Goal: Task Accomplishment & Management: Contribute content

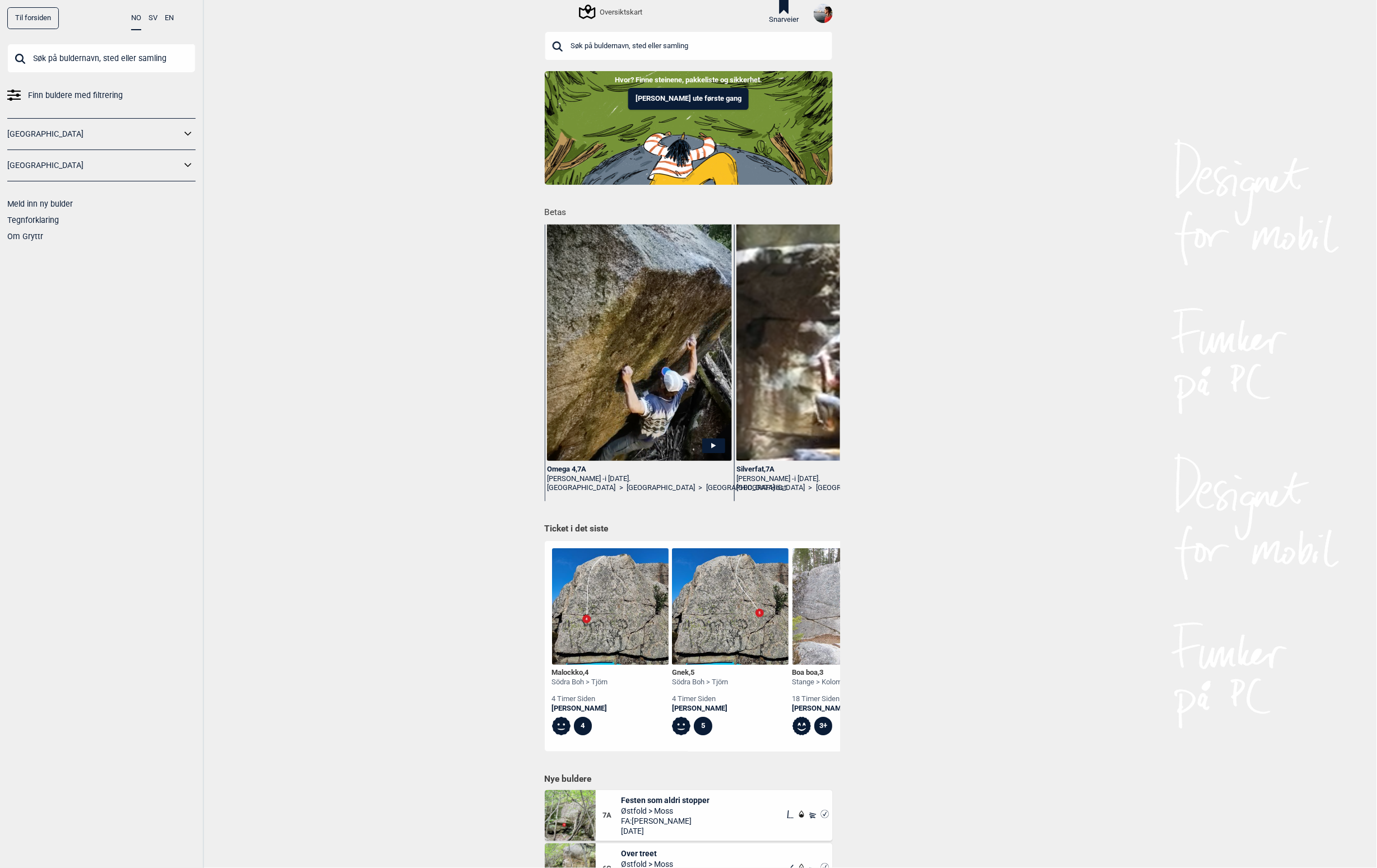
click at [659, 47] on input "text" at bounding box center [688, 46] width 288 height 29
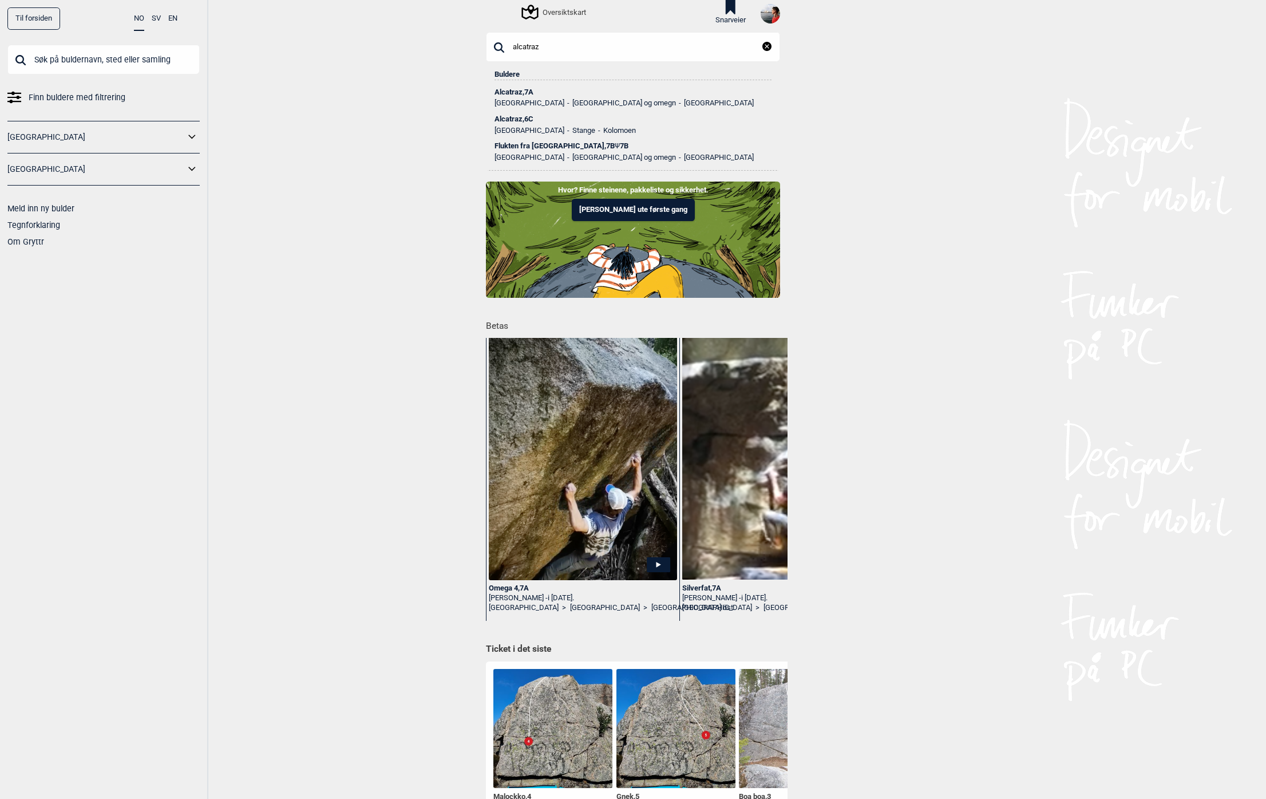
type input "alcatraz"
click at [508, 88] on div "Alcatraz , 7A" at bounding box center [633, 92] width 277 height 8
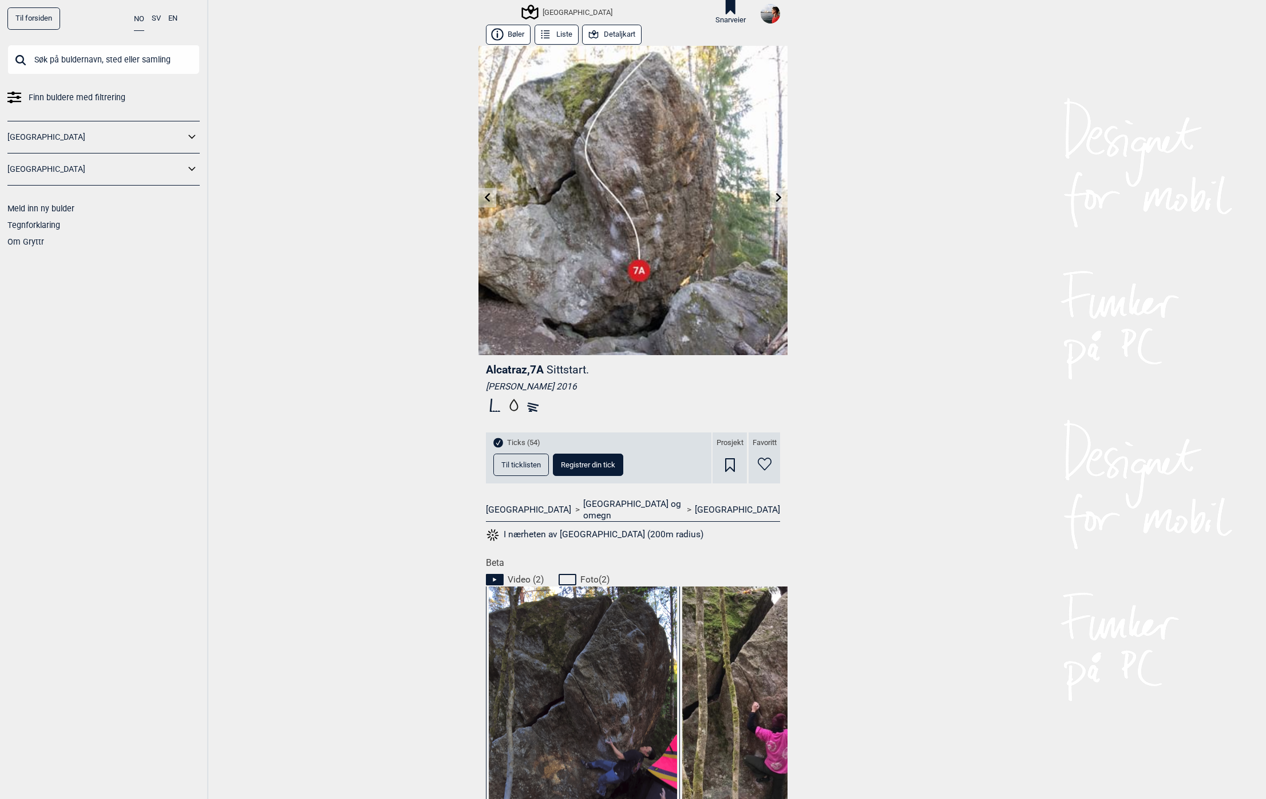
click at [489, 203] on link at bounding box center [488, 197] width 18 height 19
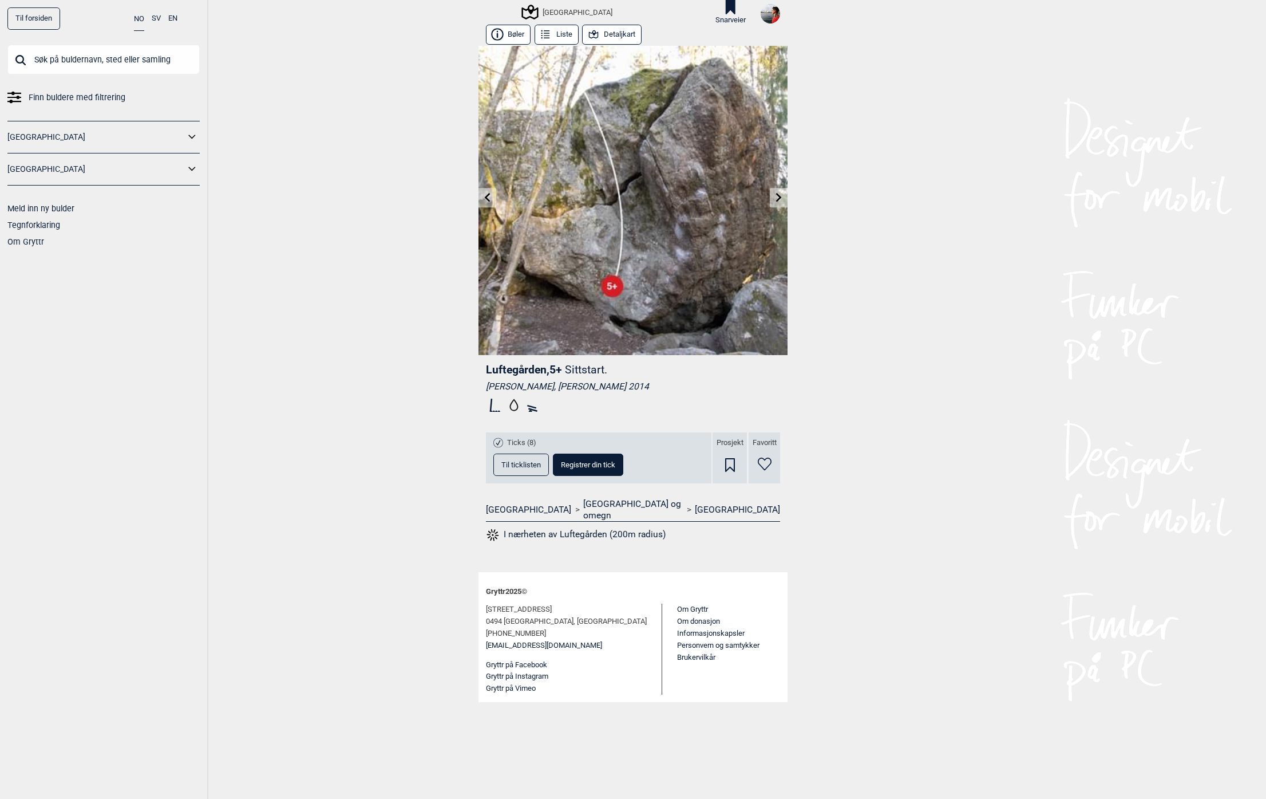
click at [489, 203] on link at bounding box center [488, 197] width 18 height 19
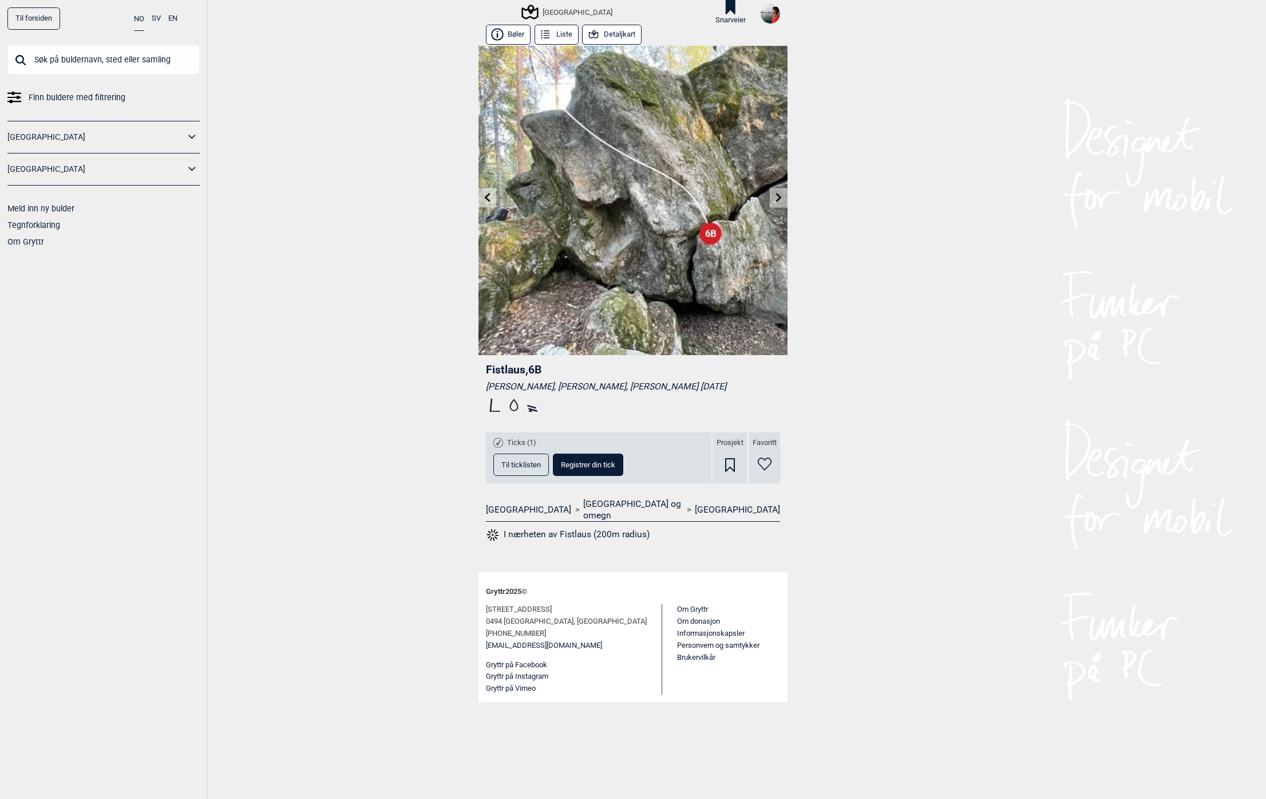
click at [489, 203] on link at bounding box center [488, 197] width 18 height 19
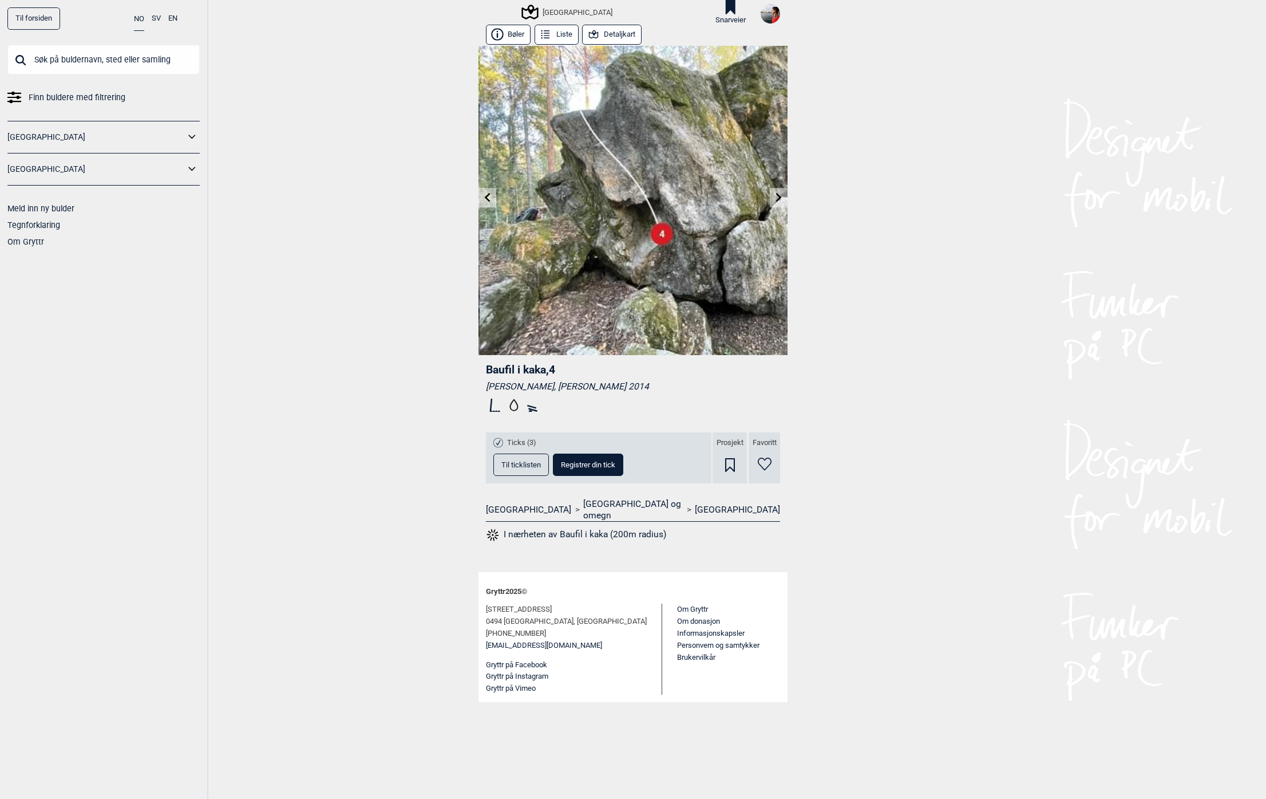
click at [597, 38] on icon at bounding box center [593, 35] width 13 height 13
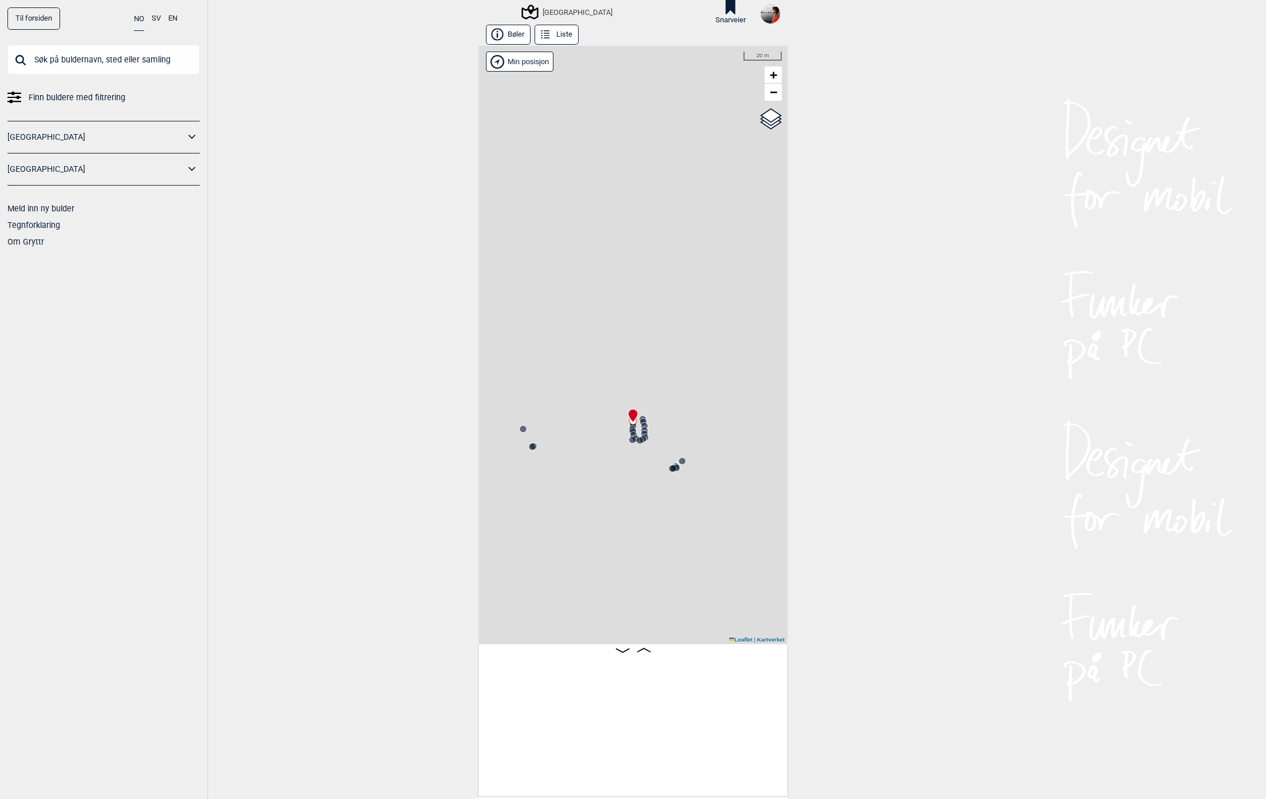
scroll to position [0, 15673]
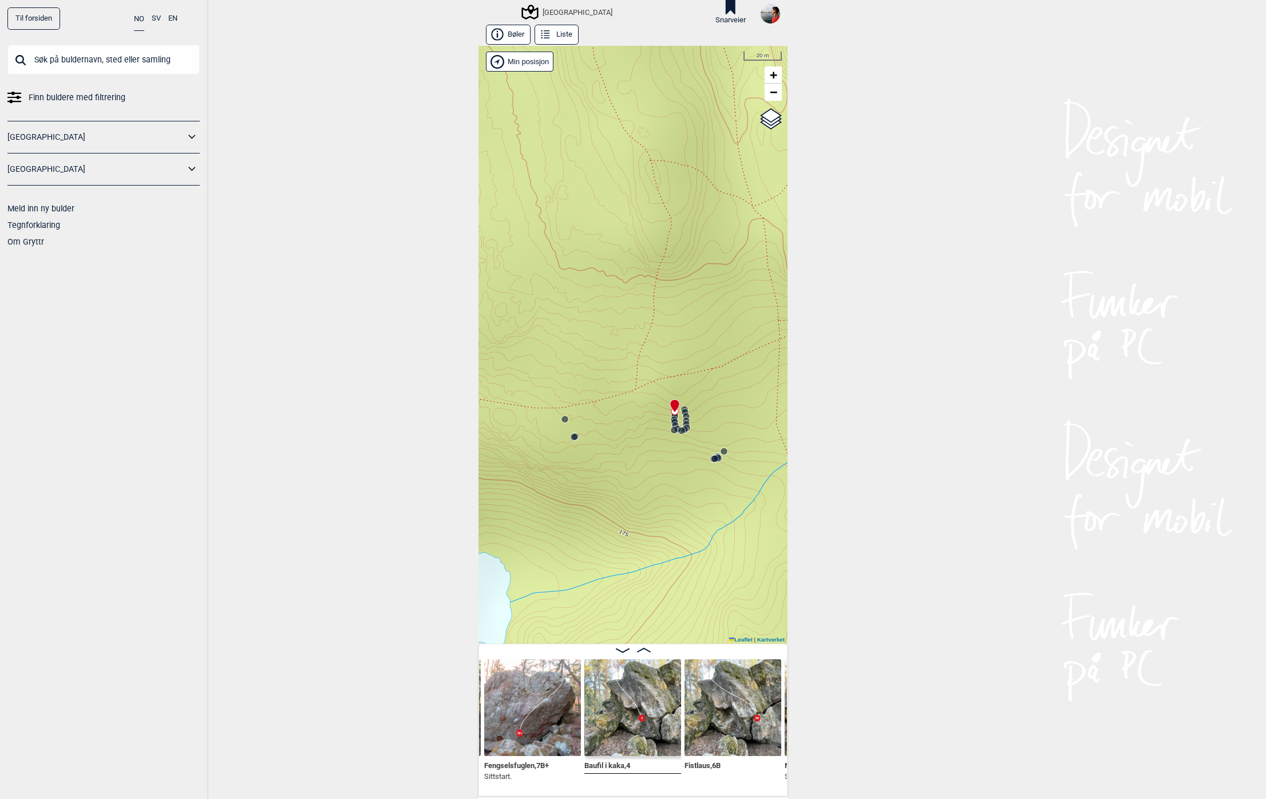
drag, startPoint x: 580, startPoint y: 437, endPoint x: 609, endPoint y: 431, distance: 29.2
click at [609, 431] on div "Speidersteinen Barnehageveggen Cowboyveggen Bølerveggen [GEOGRAPHIC_DATA]" at bounding box center [633, 345] width 309 height 598
click at [712, 459] on circle at bounding box center [715, 458] width 7 height 7
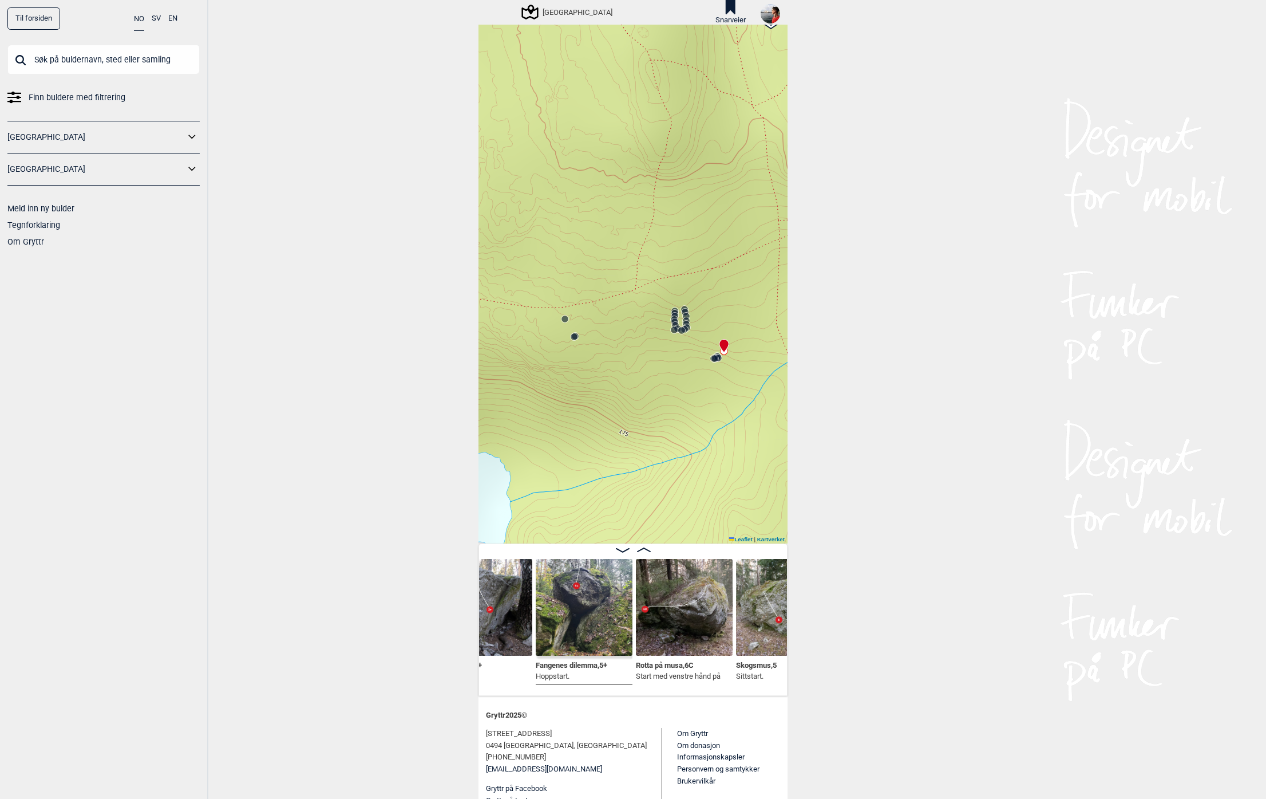
scroll to position [101, 0]
click at [714, 360] on div "Speidersteinen Barnehageveggen Cowboyveggen Bølerveggen [GEOGRAPHIC_DATA]" at bounding box center [633, 244] width 309 height 598
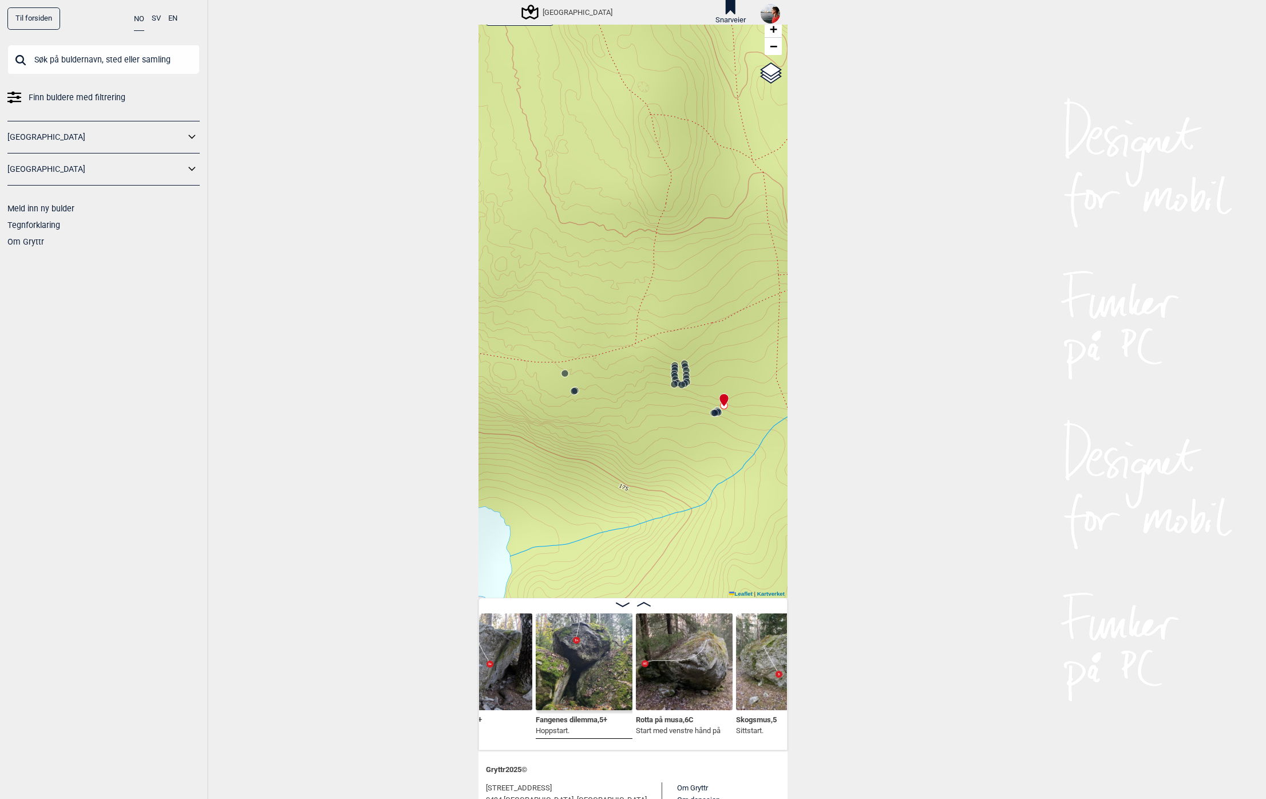
click at [714, 410] on icon at bounding box center [714, 412] width 9 height 9
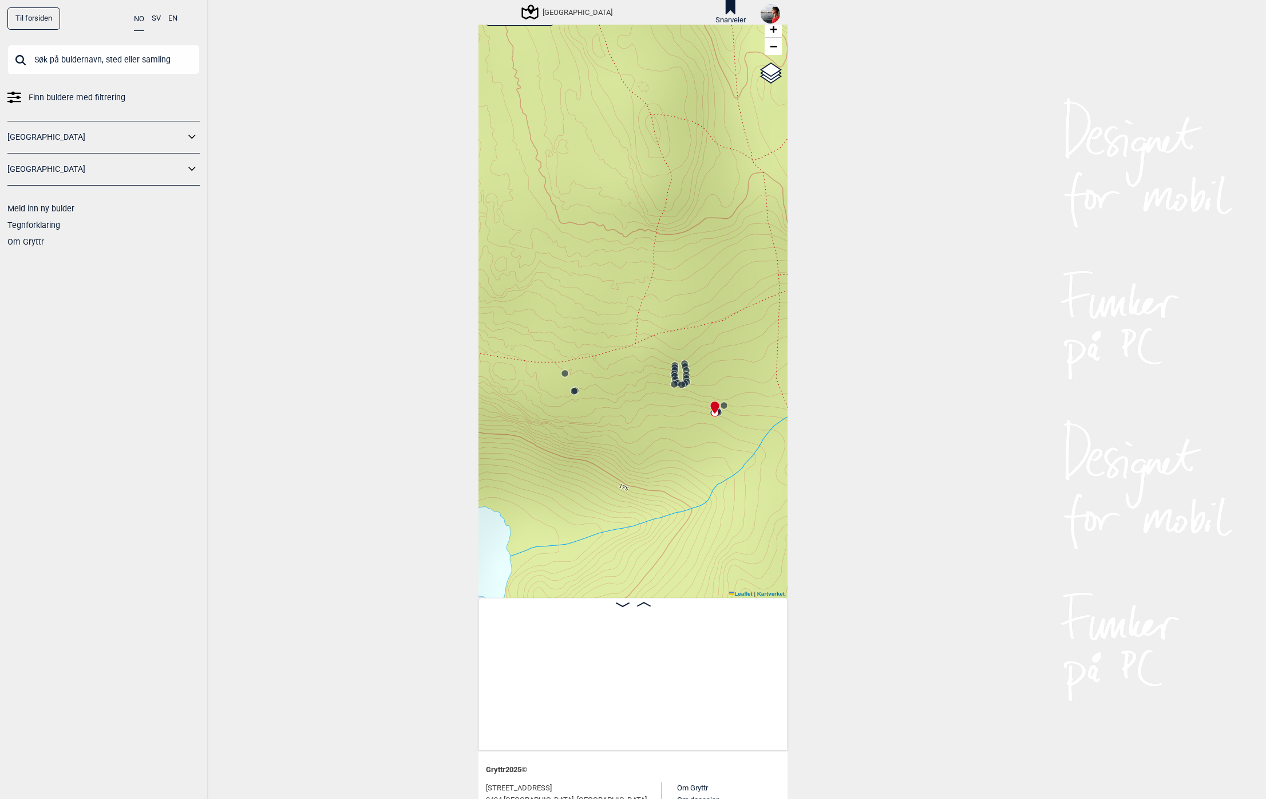
scroll to position [0, 16368]
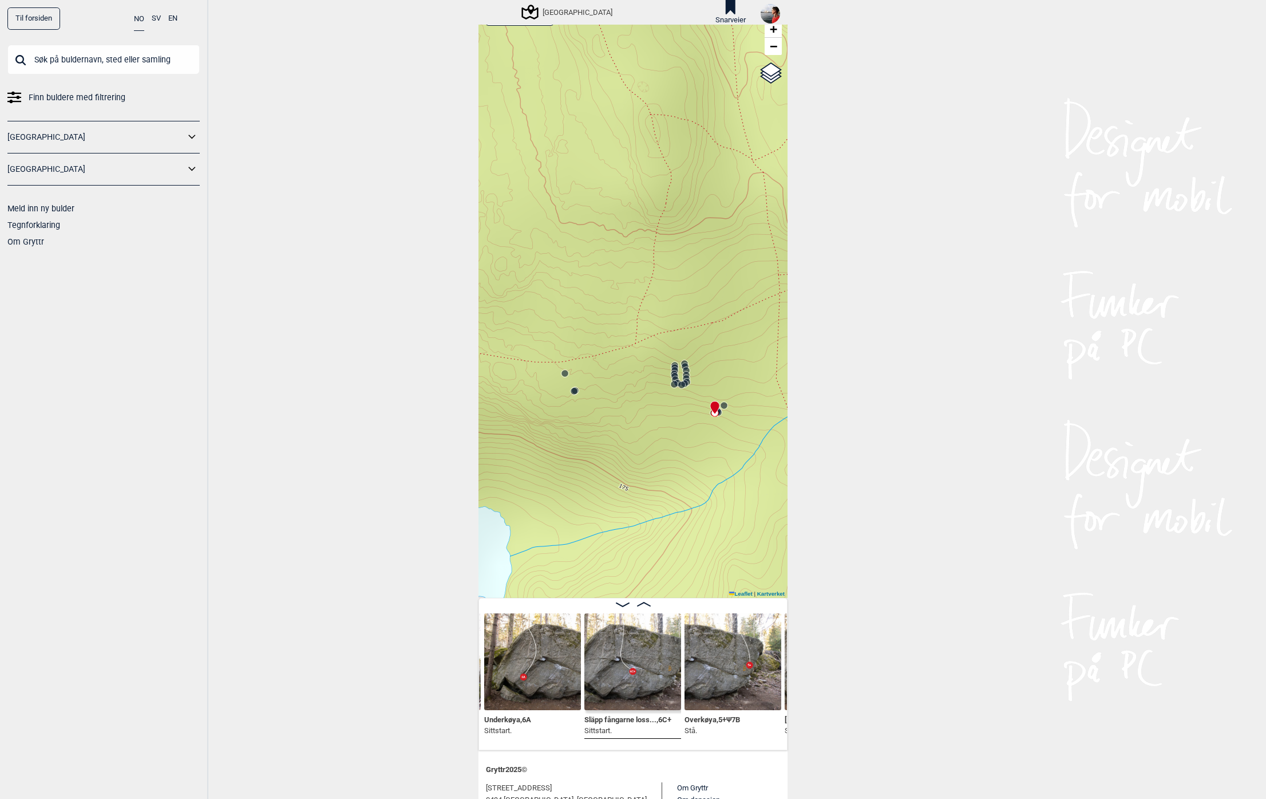
click at [631, 668] on img at bounding box center [633, 661] width 97 height 97
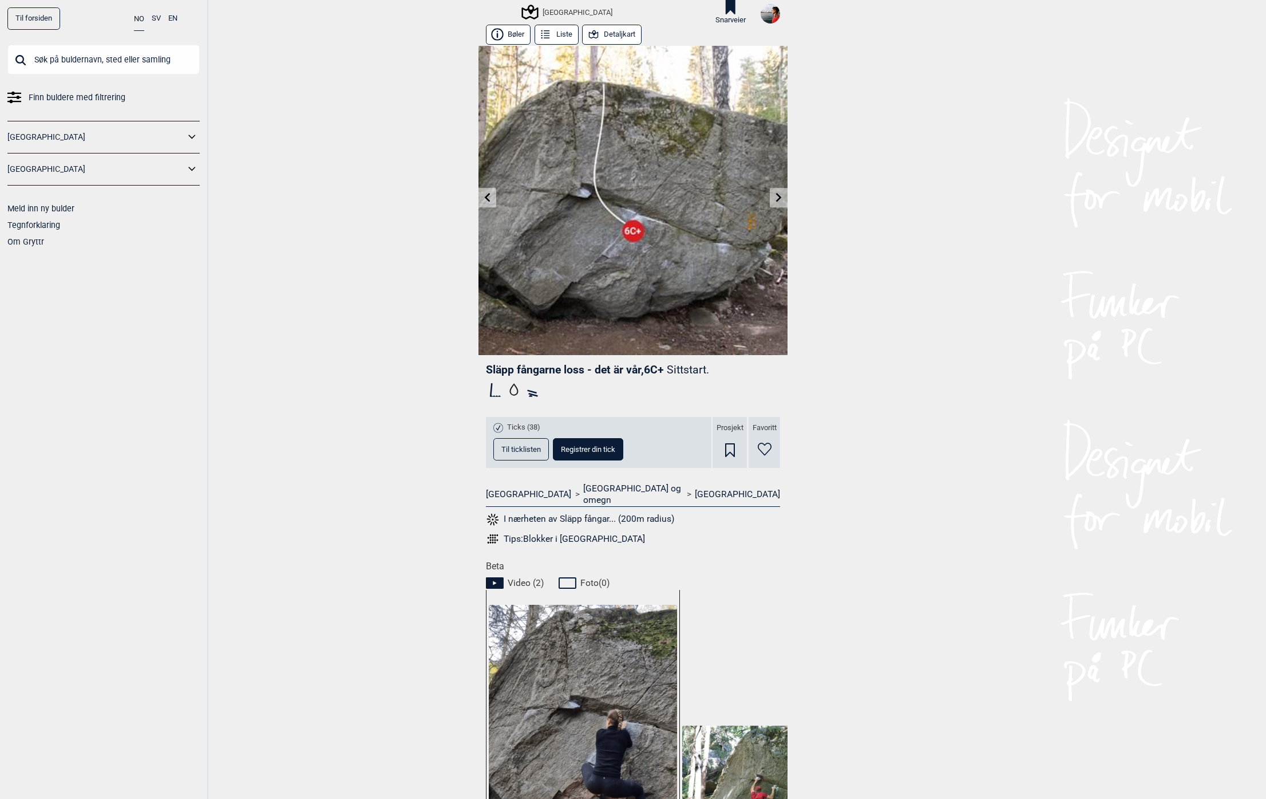
click at [776, 195] on icon at bounding box center [779, 197] width 6 height 9
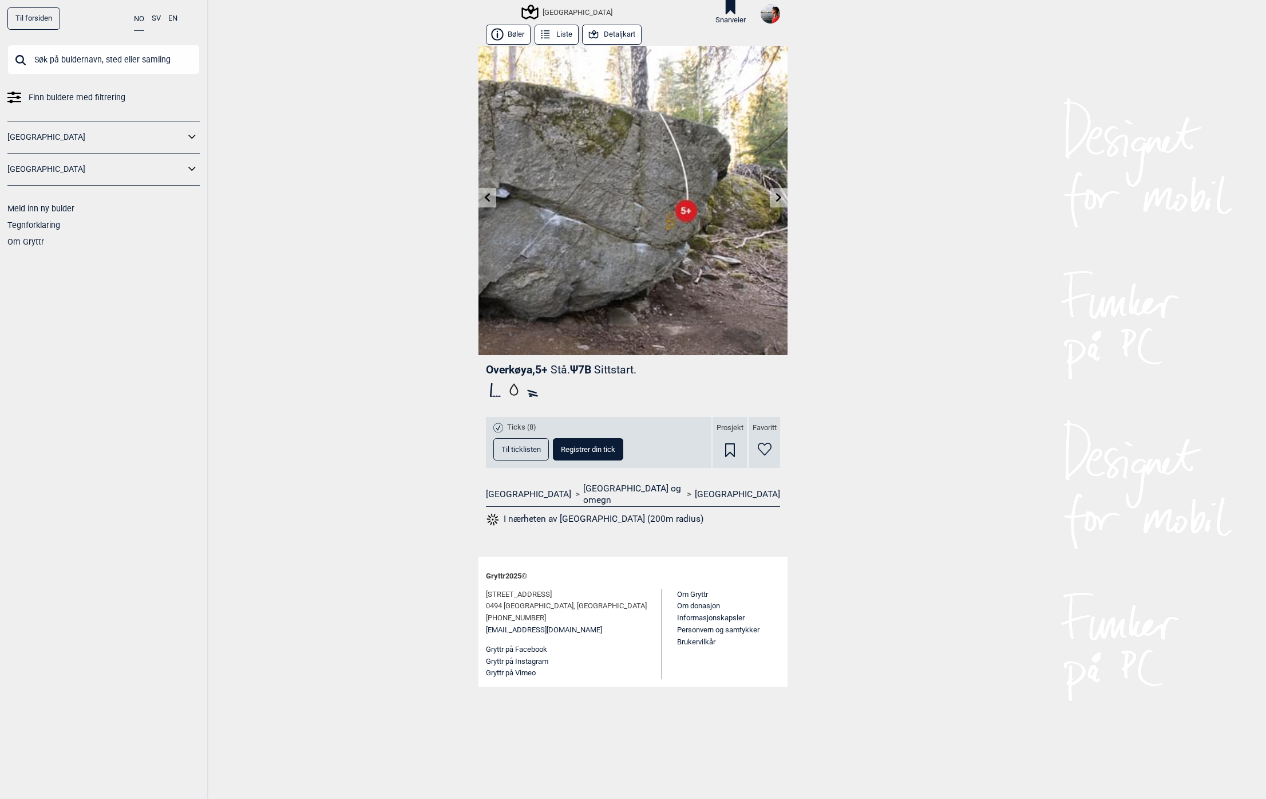
click at [775, 195] on icon at bounding box center [779, 197] width 9 height 9
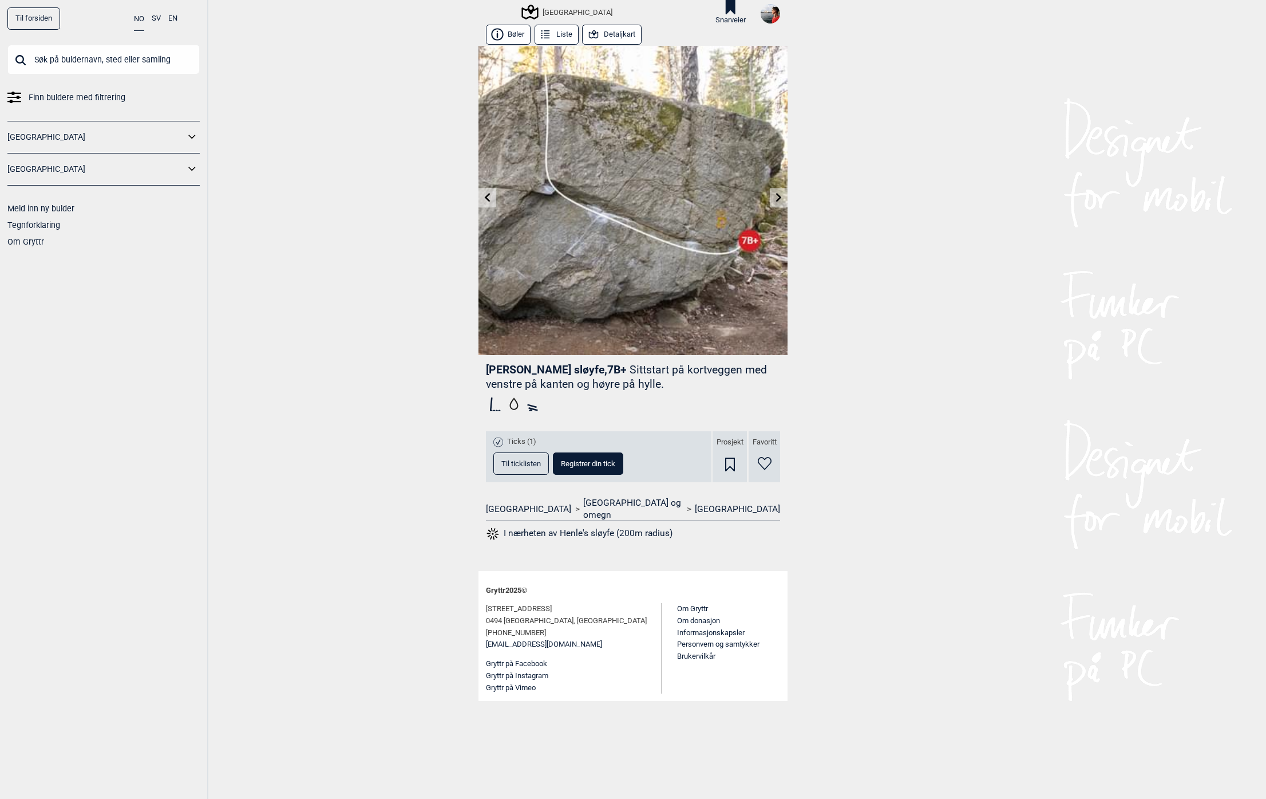
click at [775, 195] on icon at bounding box center [779, 197] width 9 height 9
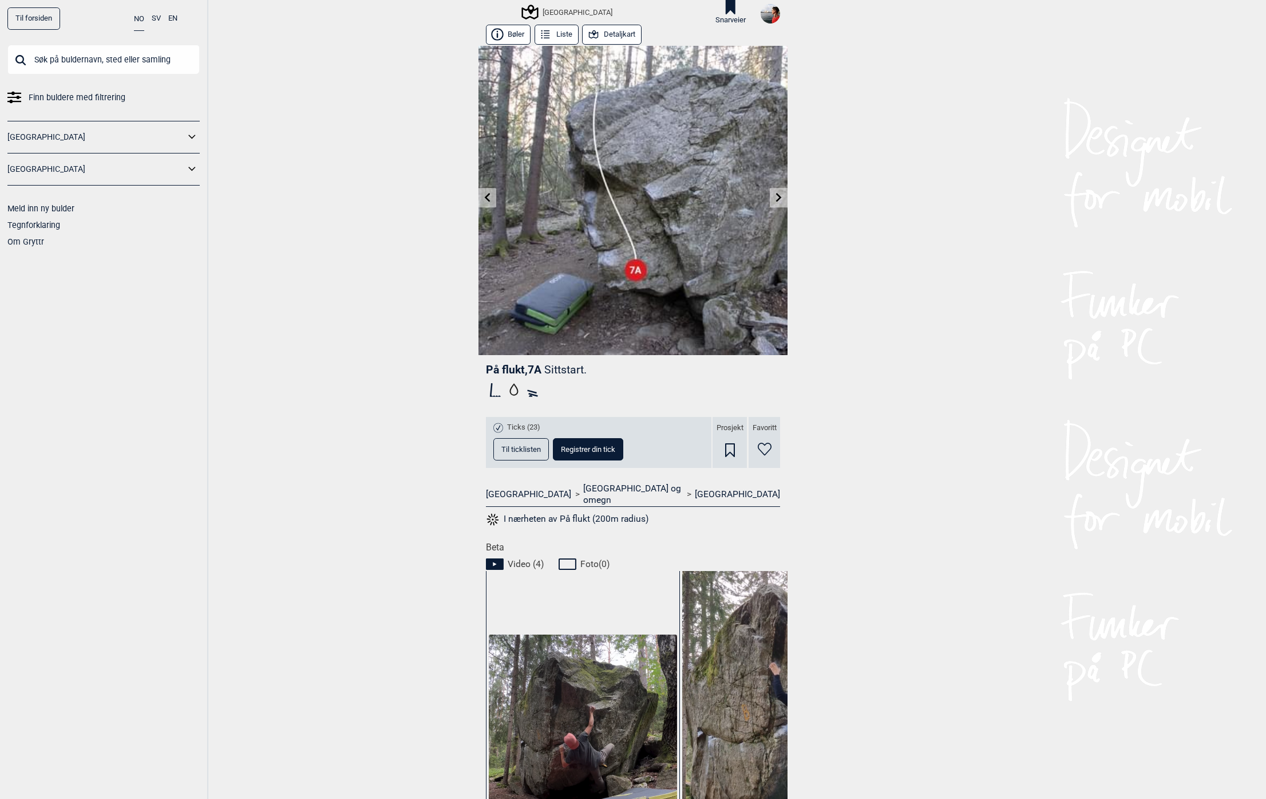
scroll to position [218, 0]
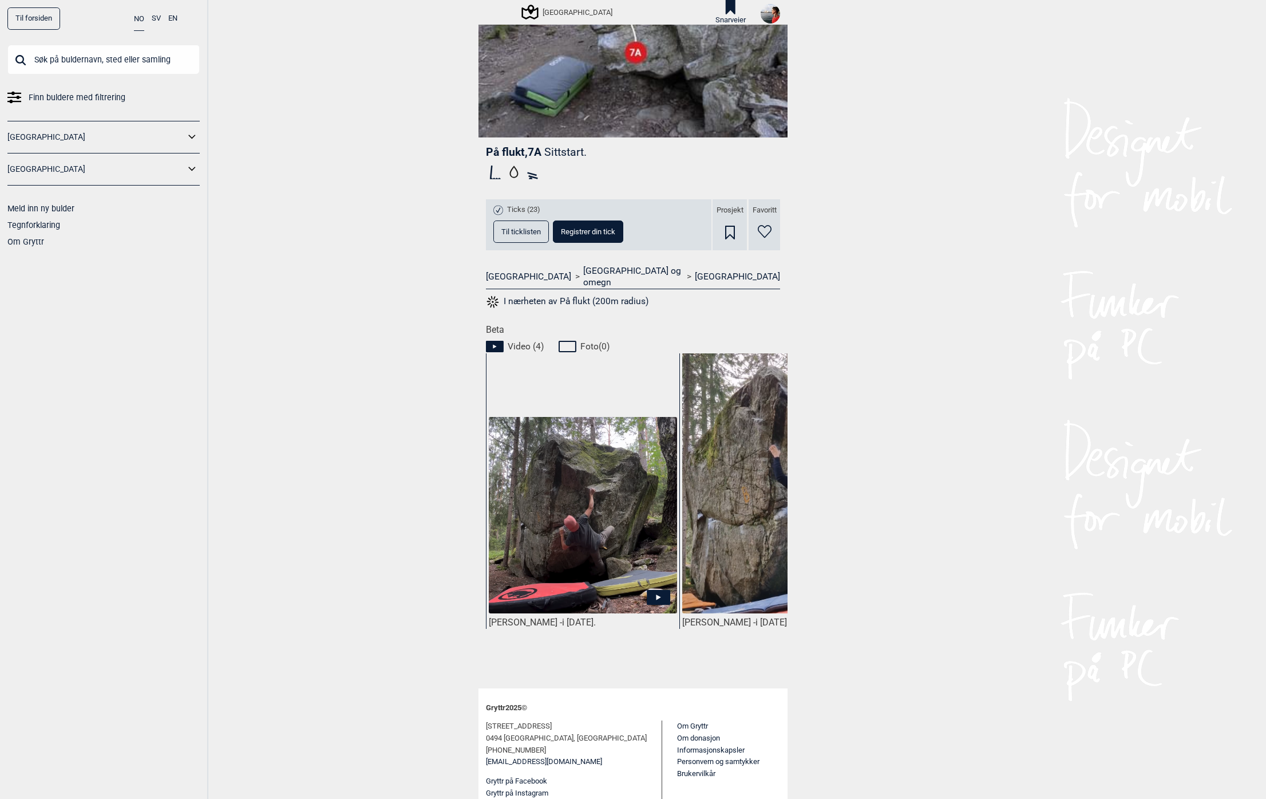
click at [586, 549] on img at bounding box center [583, 515] width 188 height 197
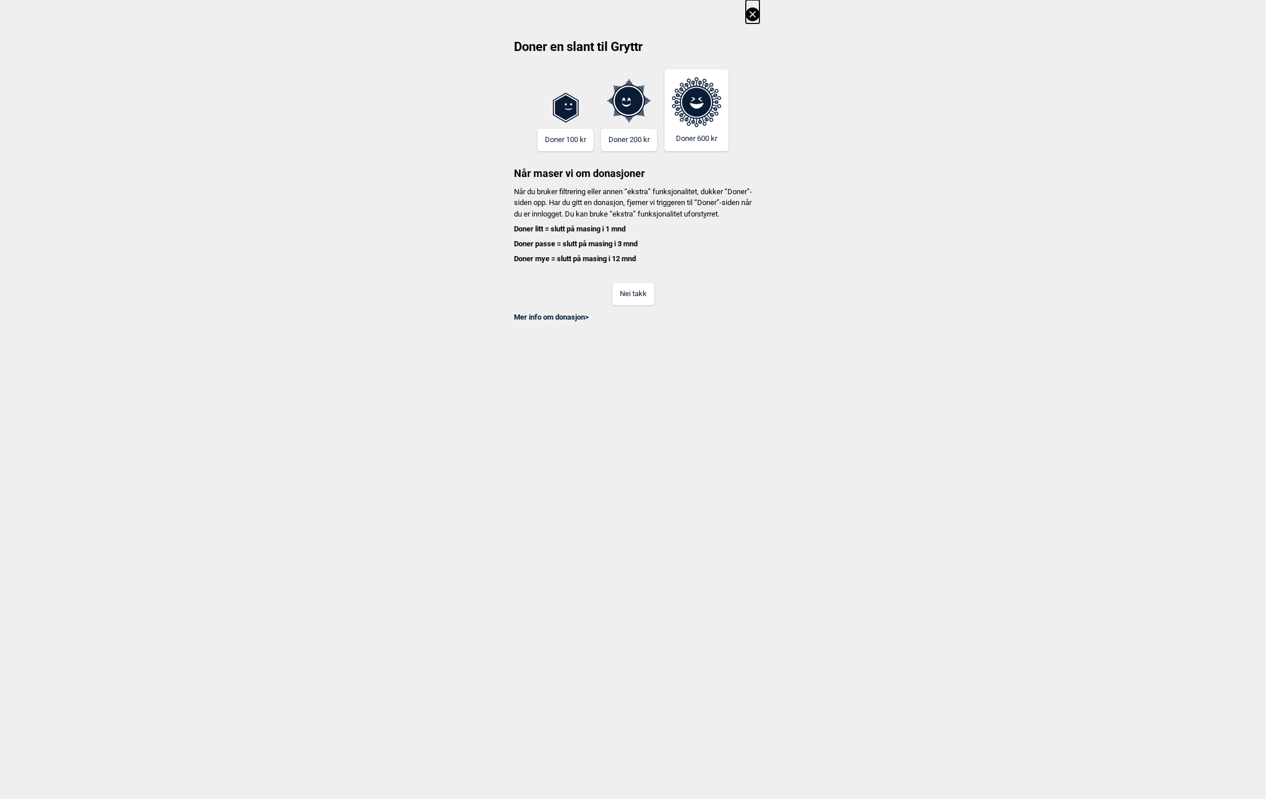
click at [645, 305] on button "Nei takk" at bounding box center [634, 294] width 42 height 22
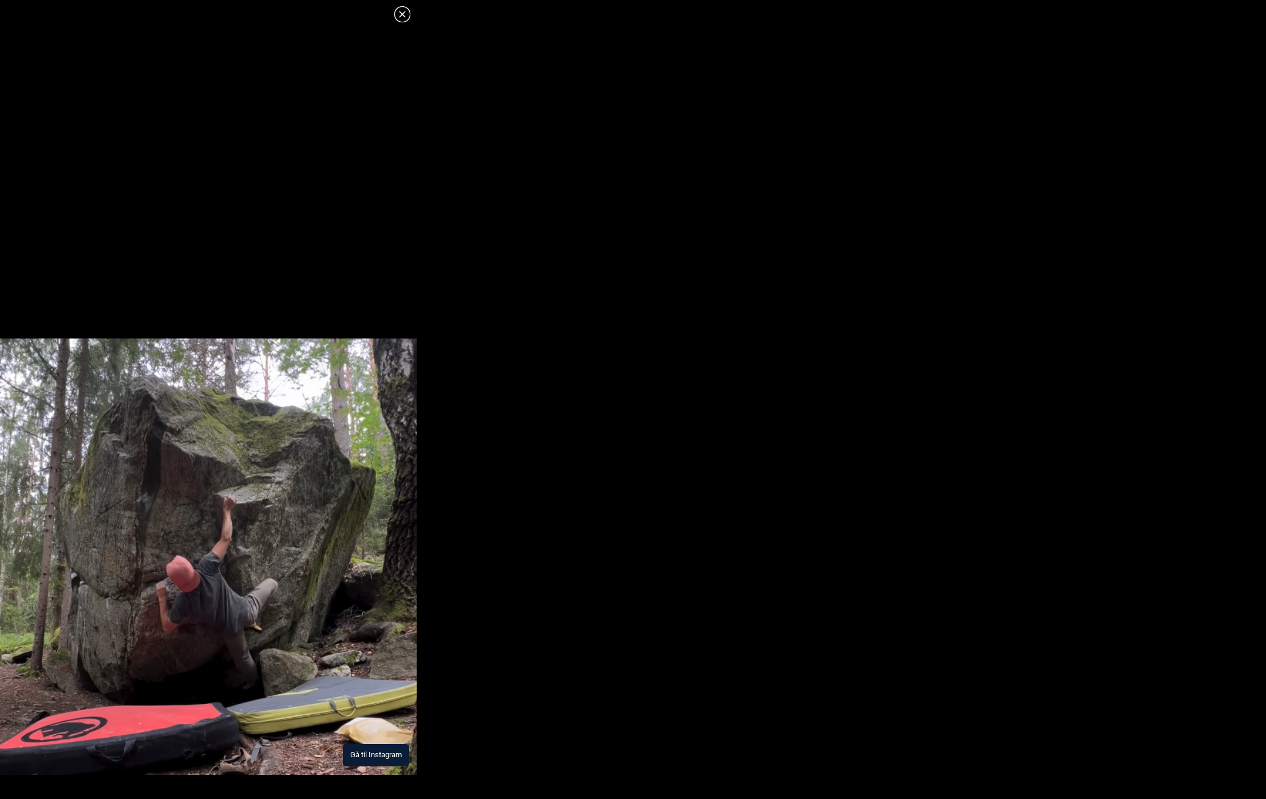
click at [387, 752] on button "Gå til Instagram" at bounding box center [376, 755] width 66 height 22
click at [399, 15] on icon at bounding box center [403, 14] width 14 height 14
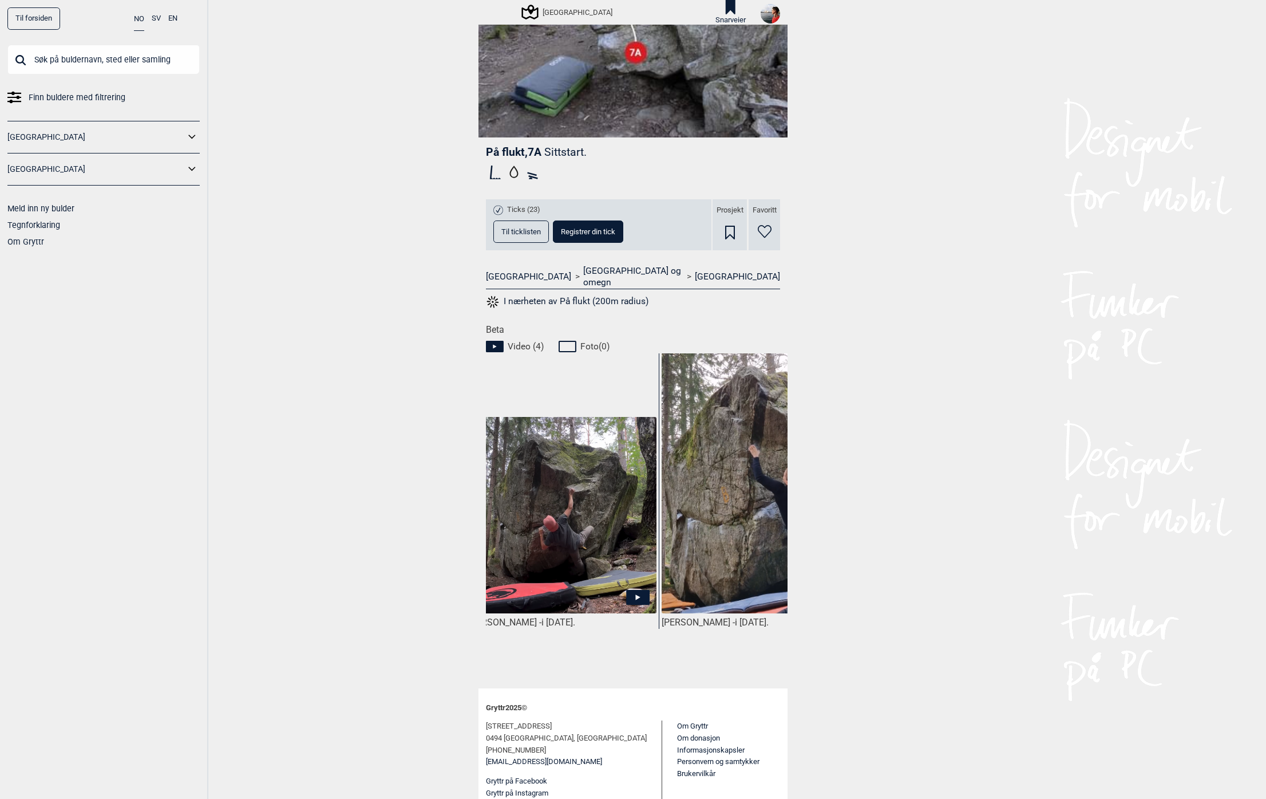
scroll to position [0, 0]
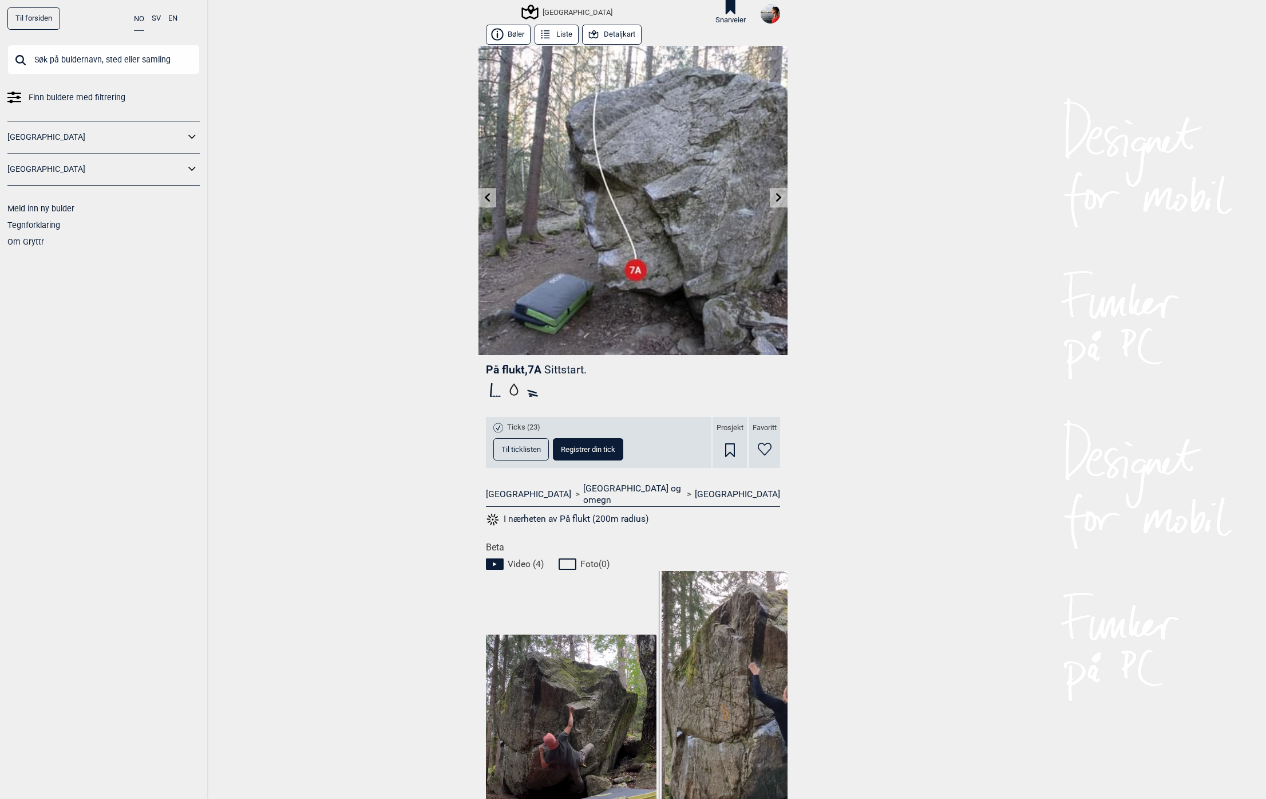
click at [501, 448] on span "Til ticklisten" at bounding box center [521, 448] width 40 height 7
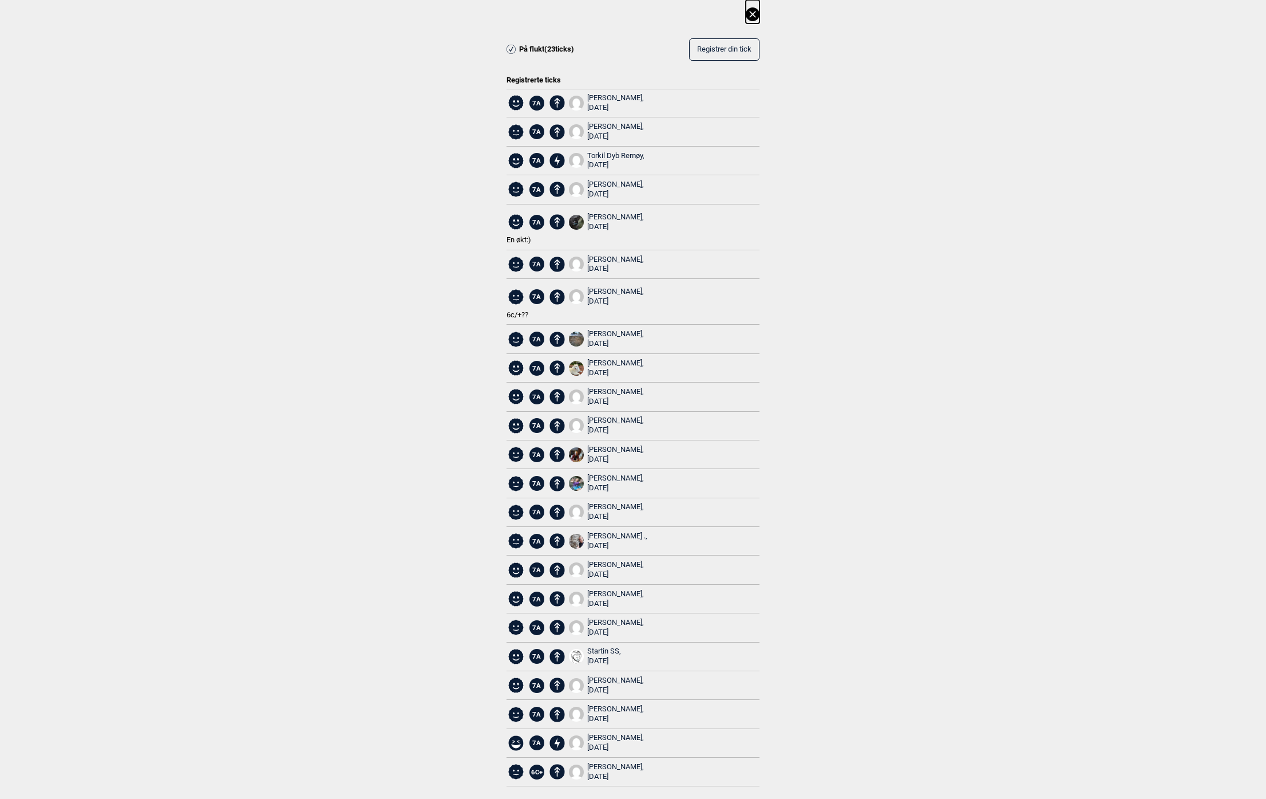
click at [726, 46] on span "Registrer din tick" at bounding box center [724, 49] width 54 height 9
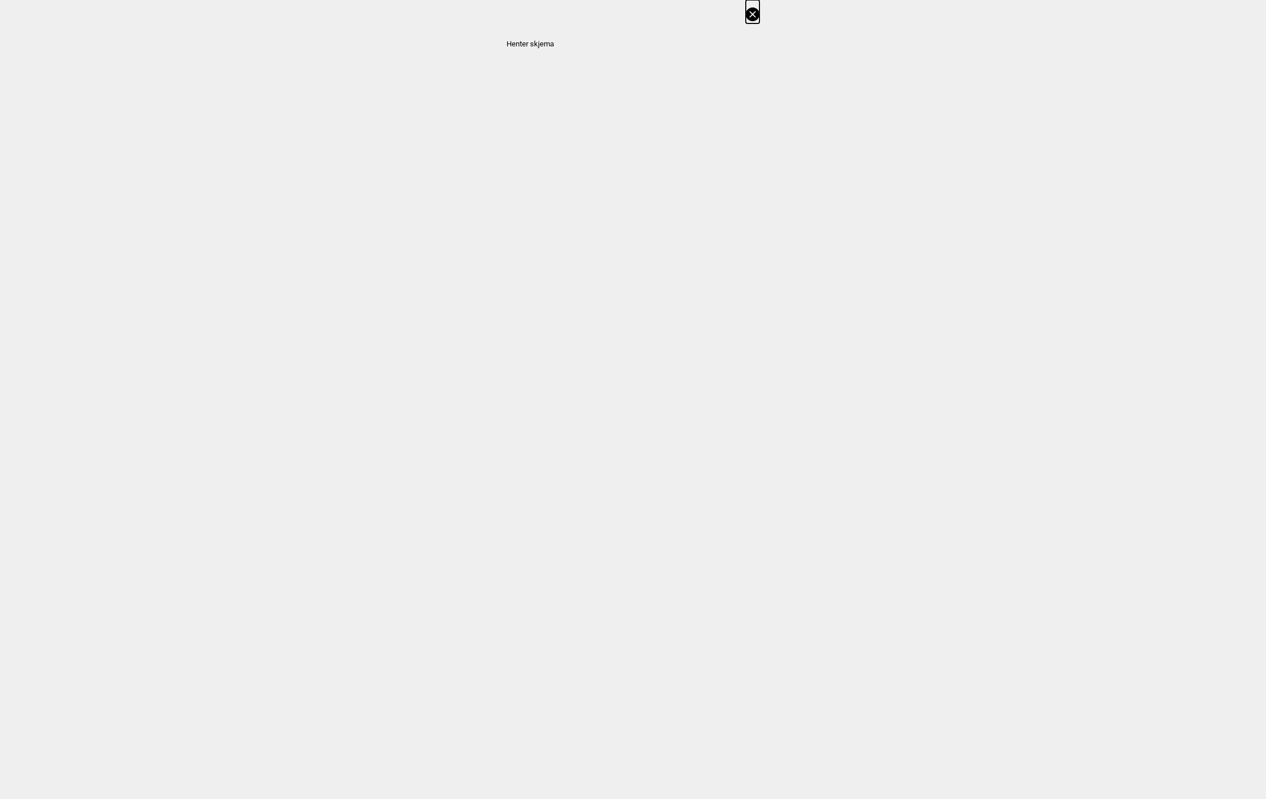
select select "384"
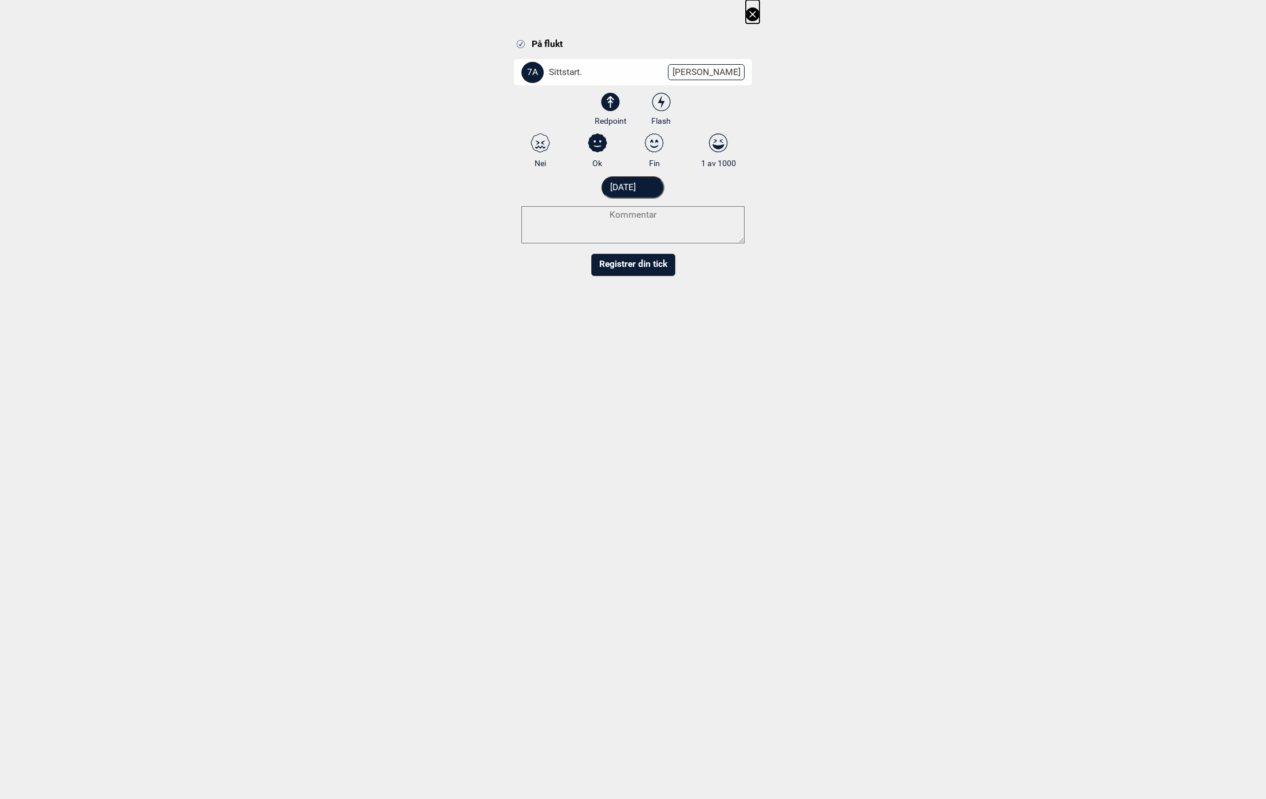
click at [657, 101] on icon at bounding box center [661, 102] width 21 height 19
click at [658, 106] on input "Flash" at bounding box center [661, 109] width 7 height 7
radio input "true"
click at [660, 145] on icon at bounding box center [654, 142] width 21 height 19
click at [658, 147] on input "Fin" at bounding box center [654, 150] width 7 height 7
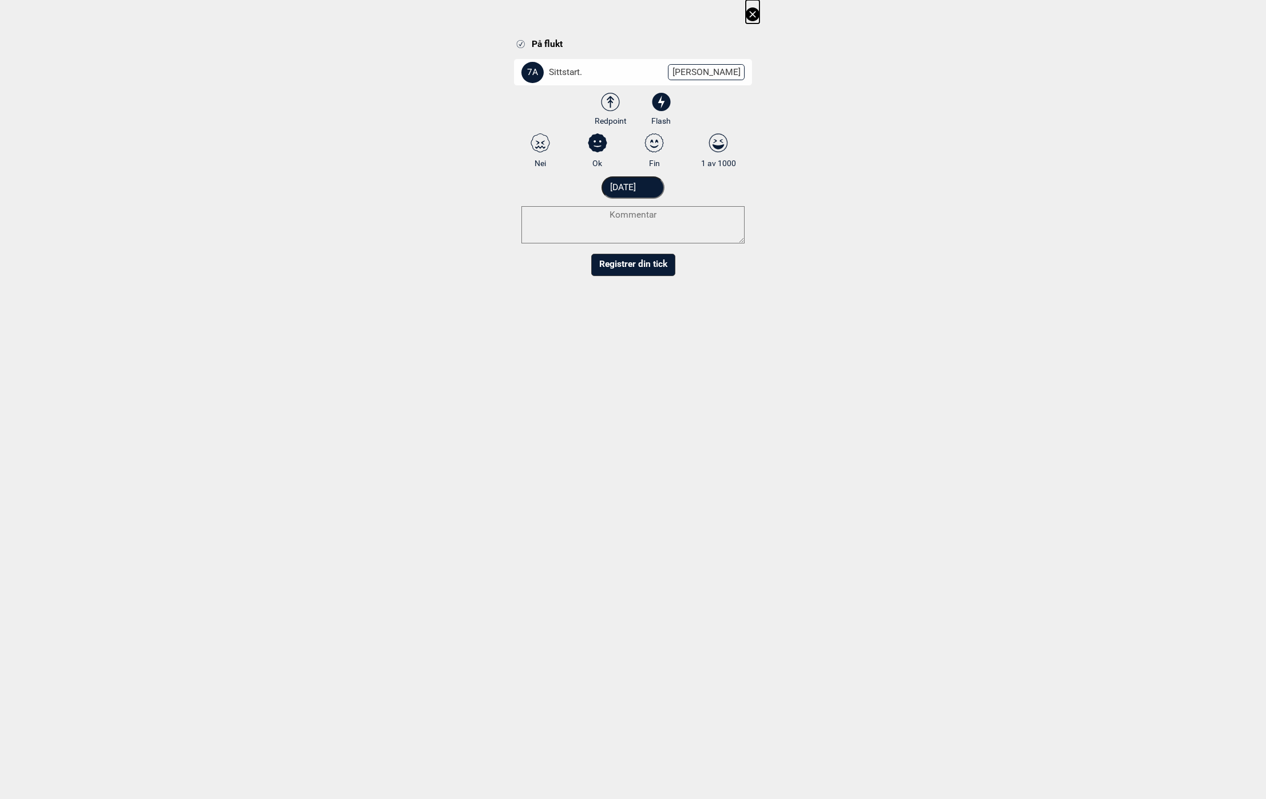
radio input "true"
click at [651, 266] on button "Registrer din tick" at bounding box center [633, 265] width 84 height 22
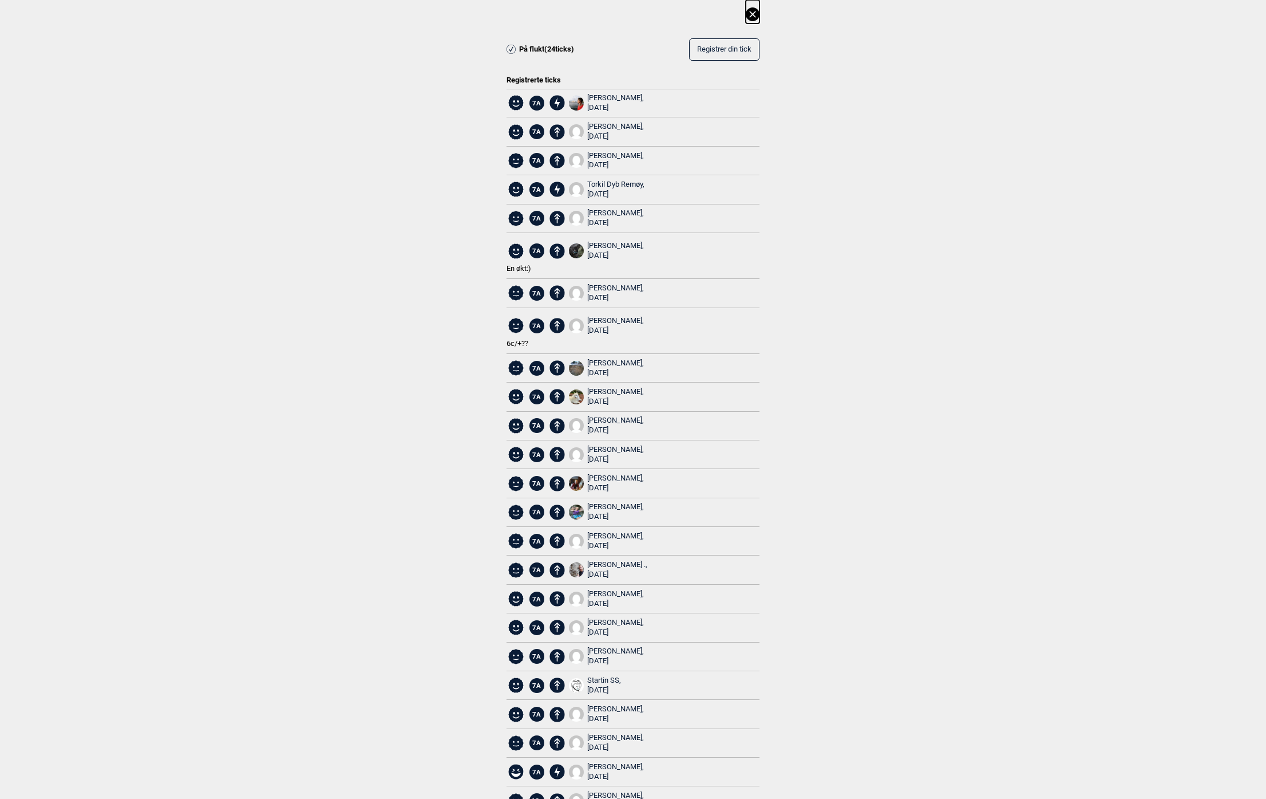
click at [751, 10] on icon at bounding box center [753, 14] width 14 height 14
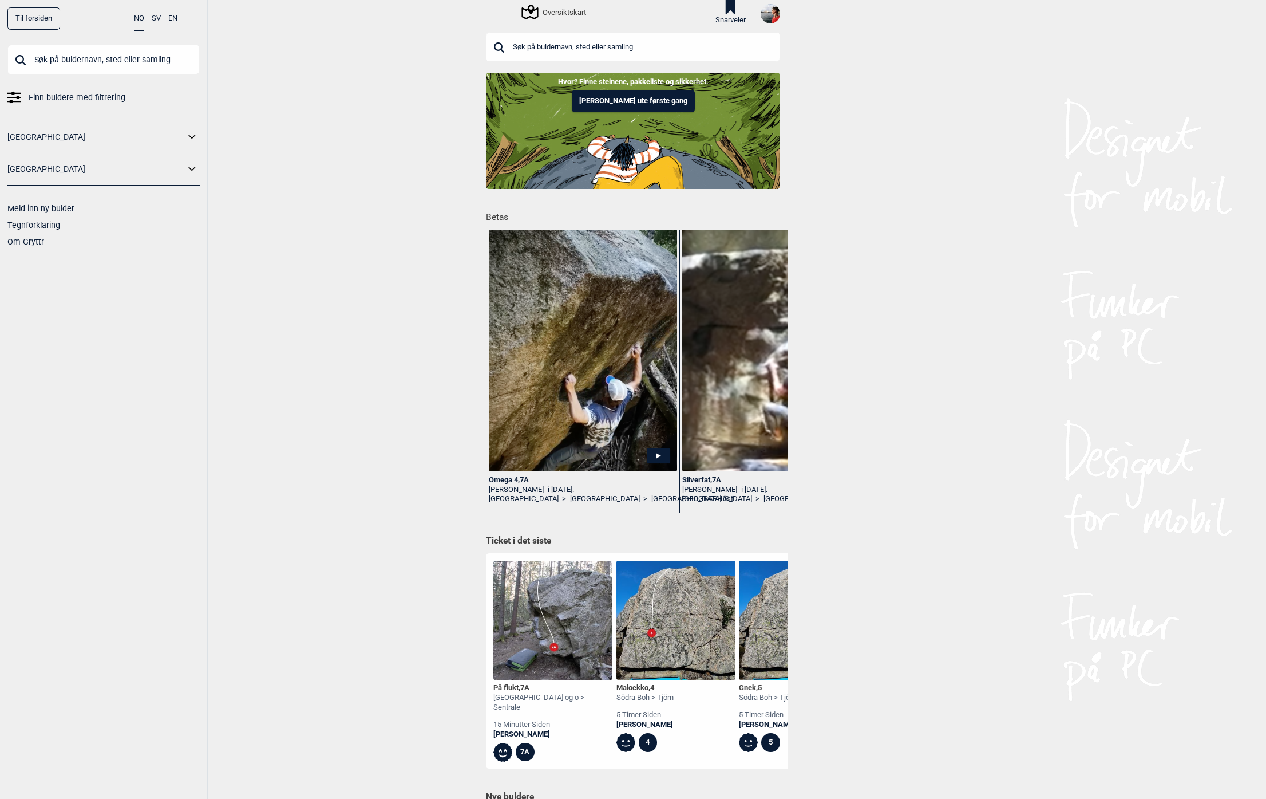
click at [566, 50] on input "text" at bounding box center [633, 47] width 294 height 30
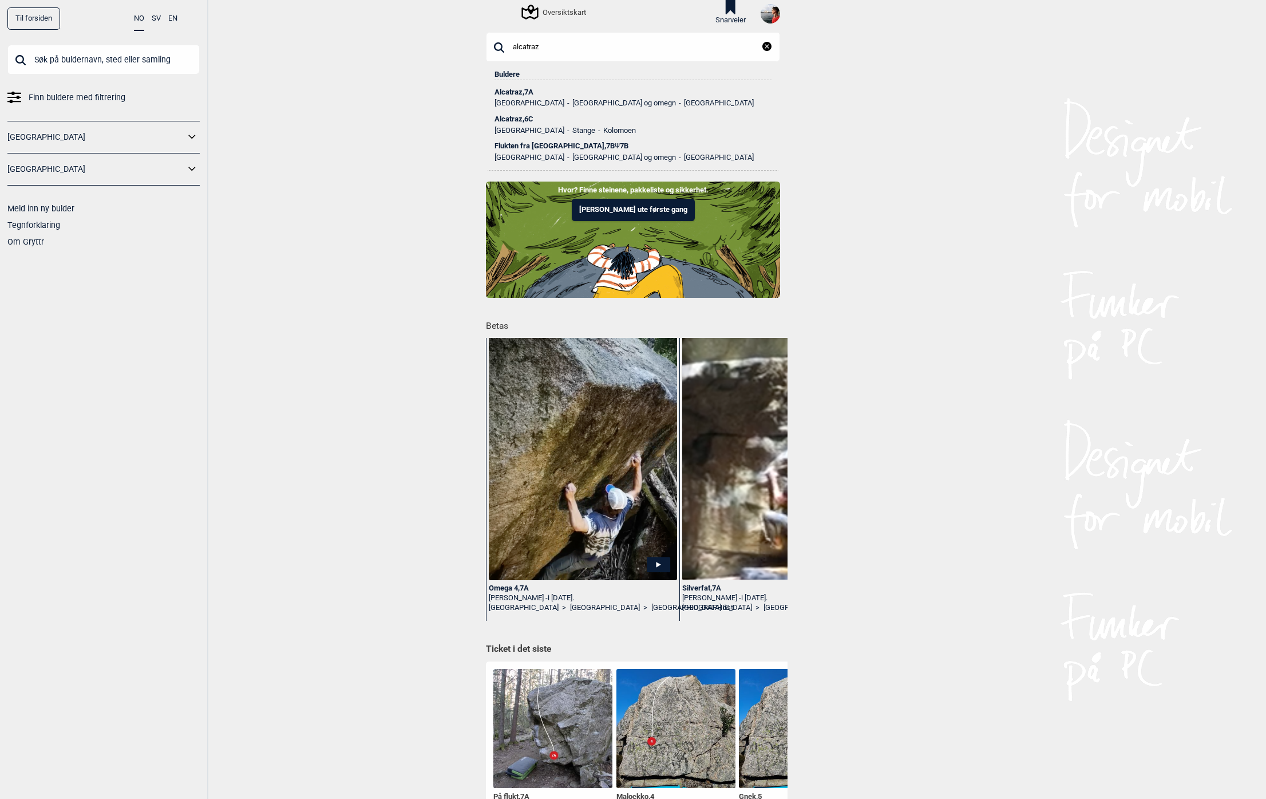
type input "alcatraz"
click at [522, 93] on div "Alcatraz , 7A" at bounding box center [633, 92] width 277 height 8
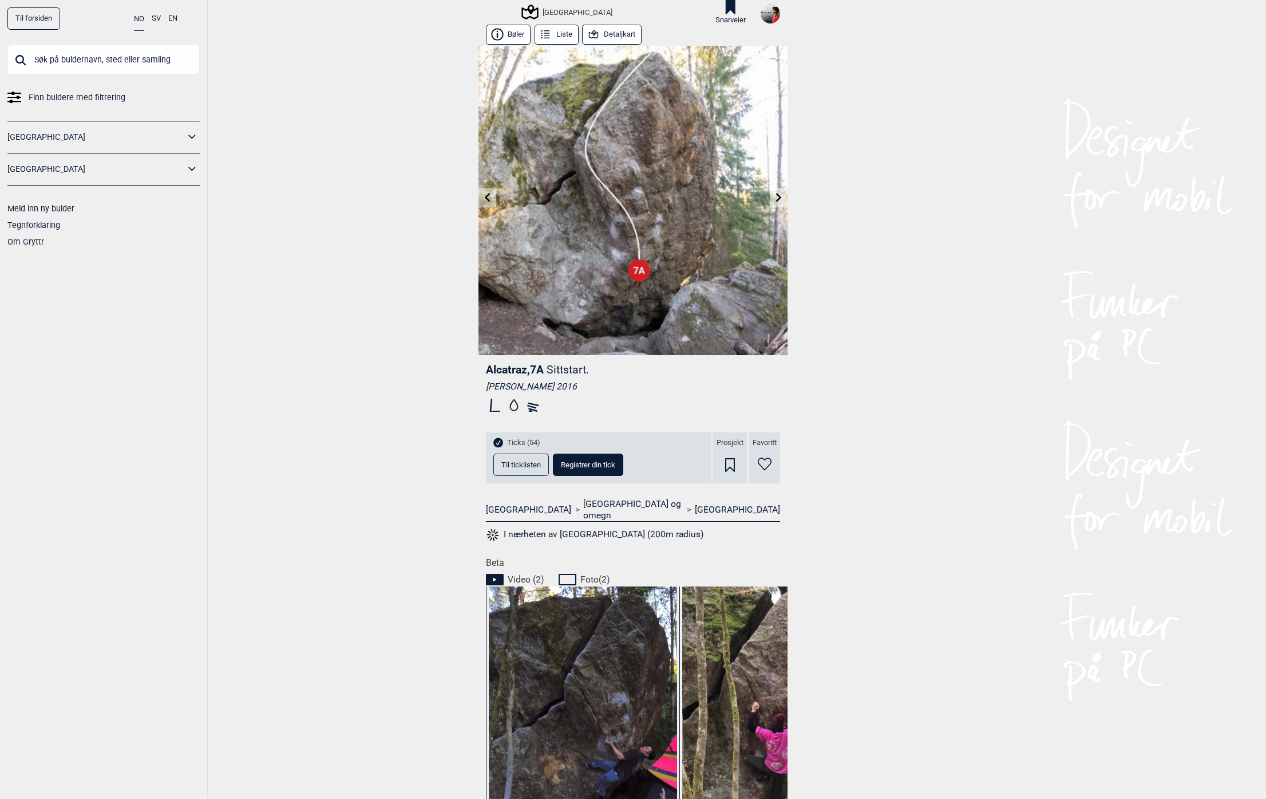
click at [776, 194] on icon at bounding box center [779, 197] width 6 height 9
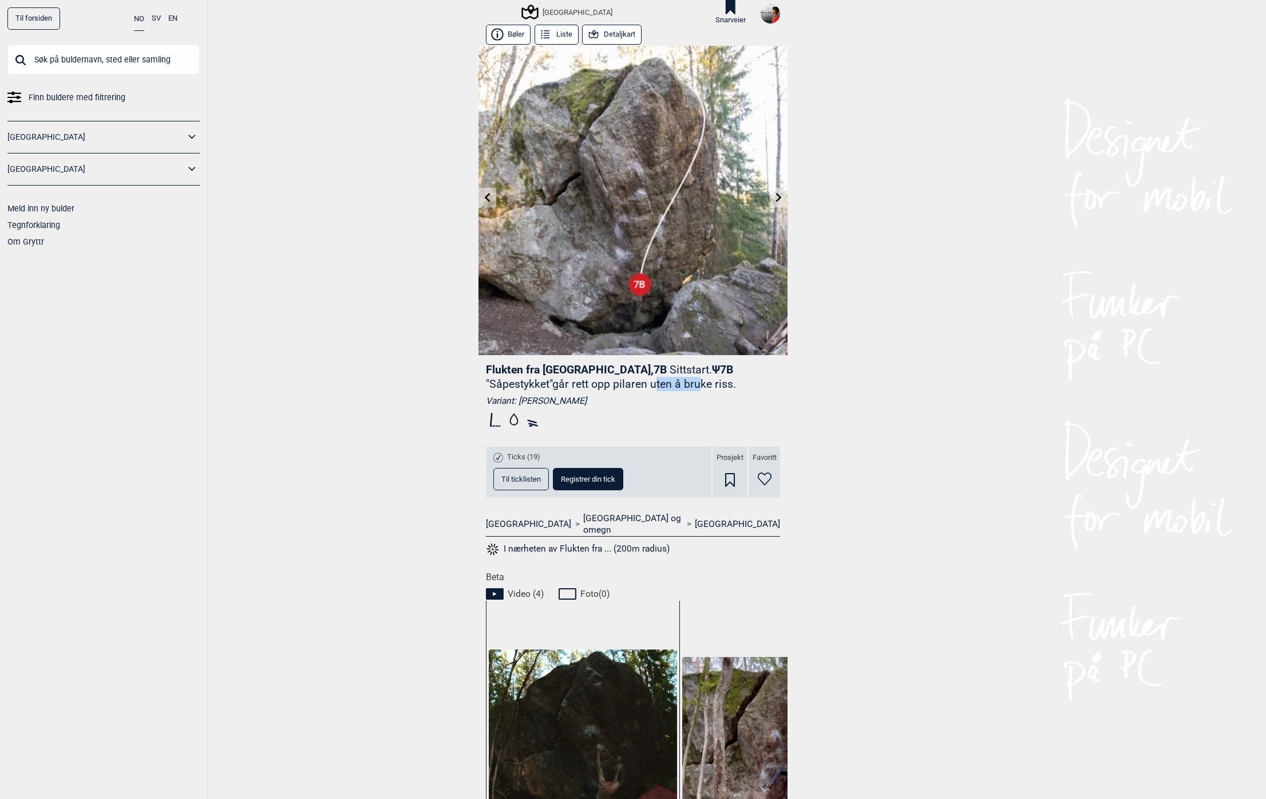
drag, startPoint x: 563, startPoint y: 383, endPoint x: 614, endPoint y: 386, distance: 51.1
click at [607, 386] on p ""Såpestykket"går rett opp pilaren uten å bruke riss." at bounding box center [611, 383] width 250 height 13
drag, startPoint x: 636, startPoint y: 385, endPoint x: 665, endPoint y: 373, distance: 31.0
click at [639, 385] on p ""Såpestykket"går rett opp pilaren uten å bruke riss." at bounding box center [611, 383] width 250 height 13
drag, startPoint x: 678, startPoint y: 368, endPoint x: 739, endPoint y: 368, distance: 60.7
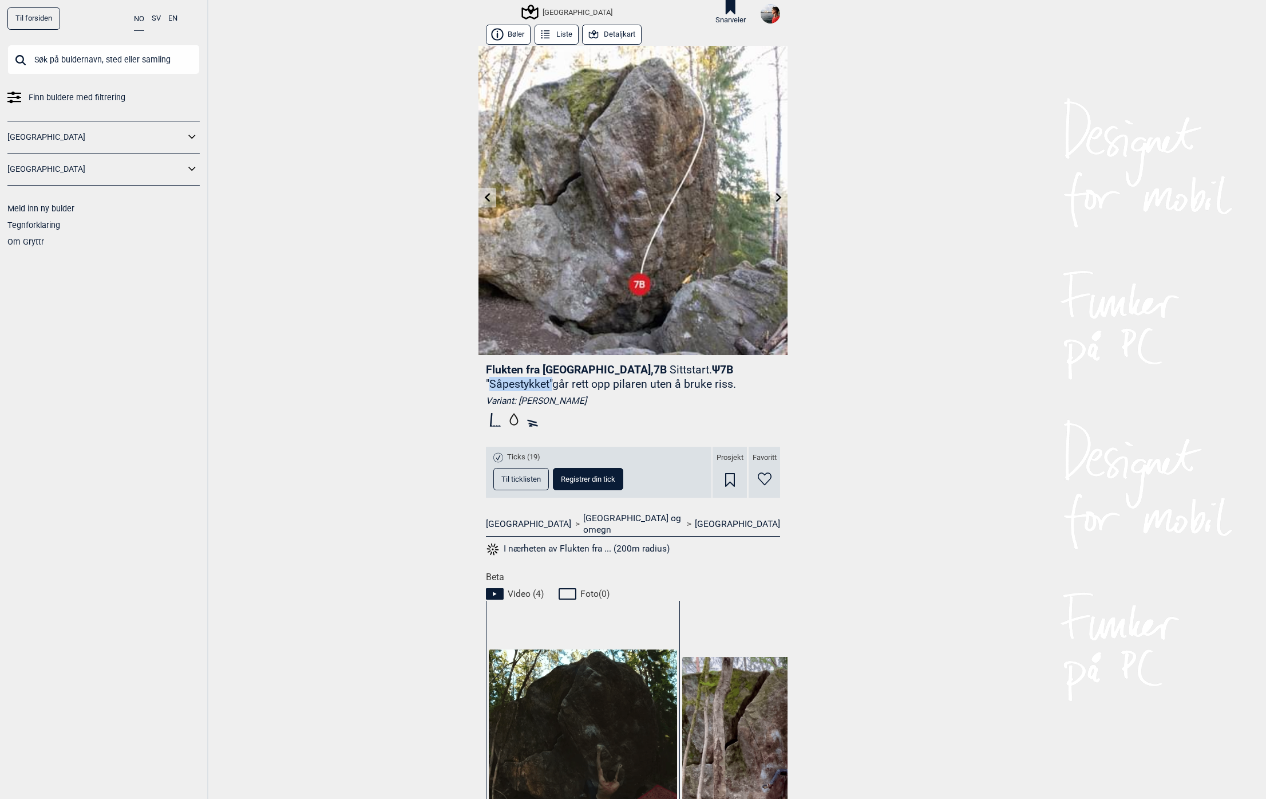
click at [736, 377] on p ""Såpestykket"går rett opp pilaren uten å bruke riss." at bounding box center [611, 383] width 250 height 13
click at [733, 377] on p ""Såpestykket"går rett opp pilaren uten å bruke riss." at bounding box center [611, 383] width 250 height 13
drag, startPoint x: 677, startPoint y: 370, endPoint x: 734, endPoint y: 369, distance: 56.7
click at [736, 377] on p ""Såpestykket"går rett opp pilaren uten å bruke riss." at bounding box center [611, 383] width 250 height 13
copy p "Såpestykket"
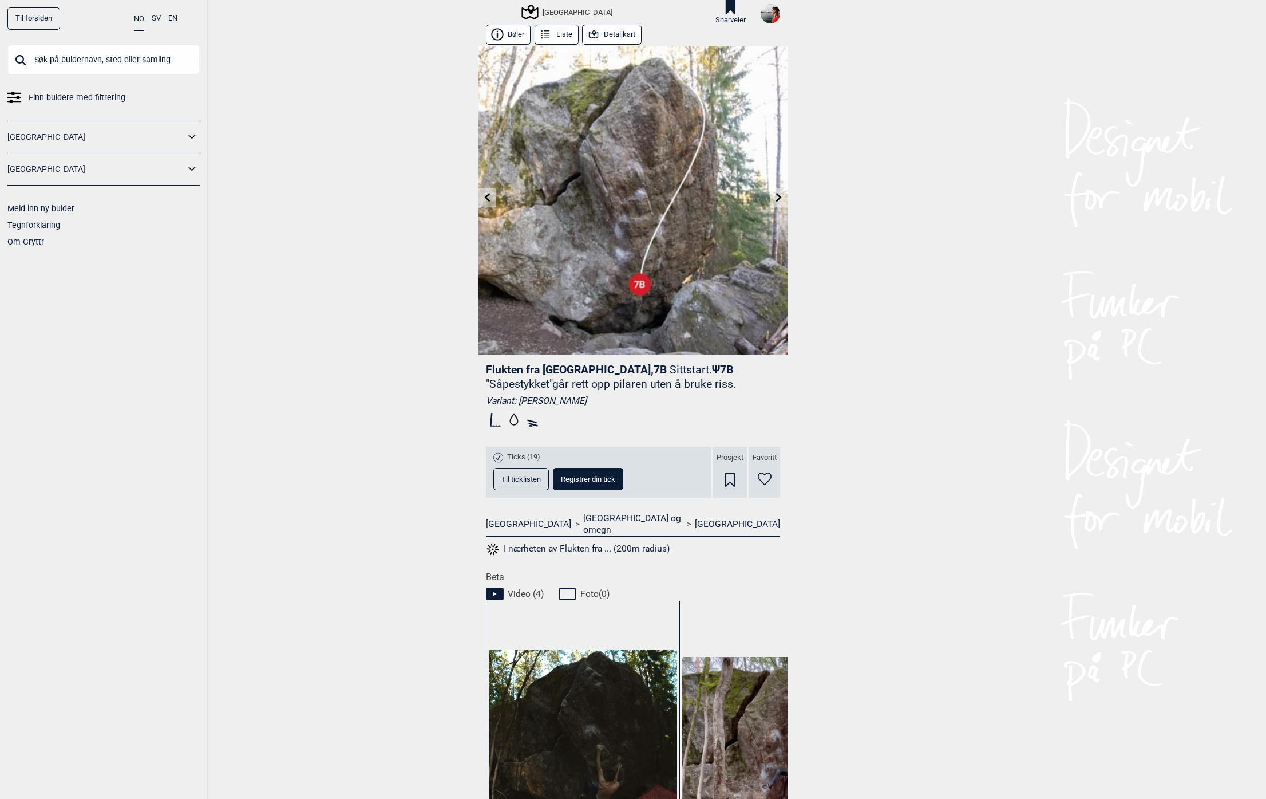
click at [909, 386] on div "Til forsiden NO SV EN Finn buldere med filtrering Norge Sverige Meld inn ny bul…" at bounding box center [633, 399] width 1266 height 799
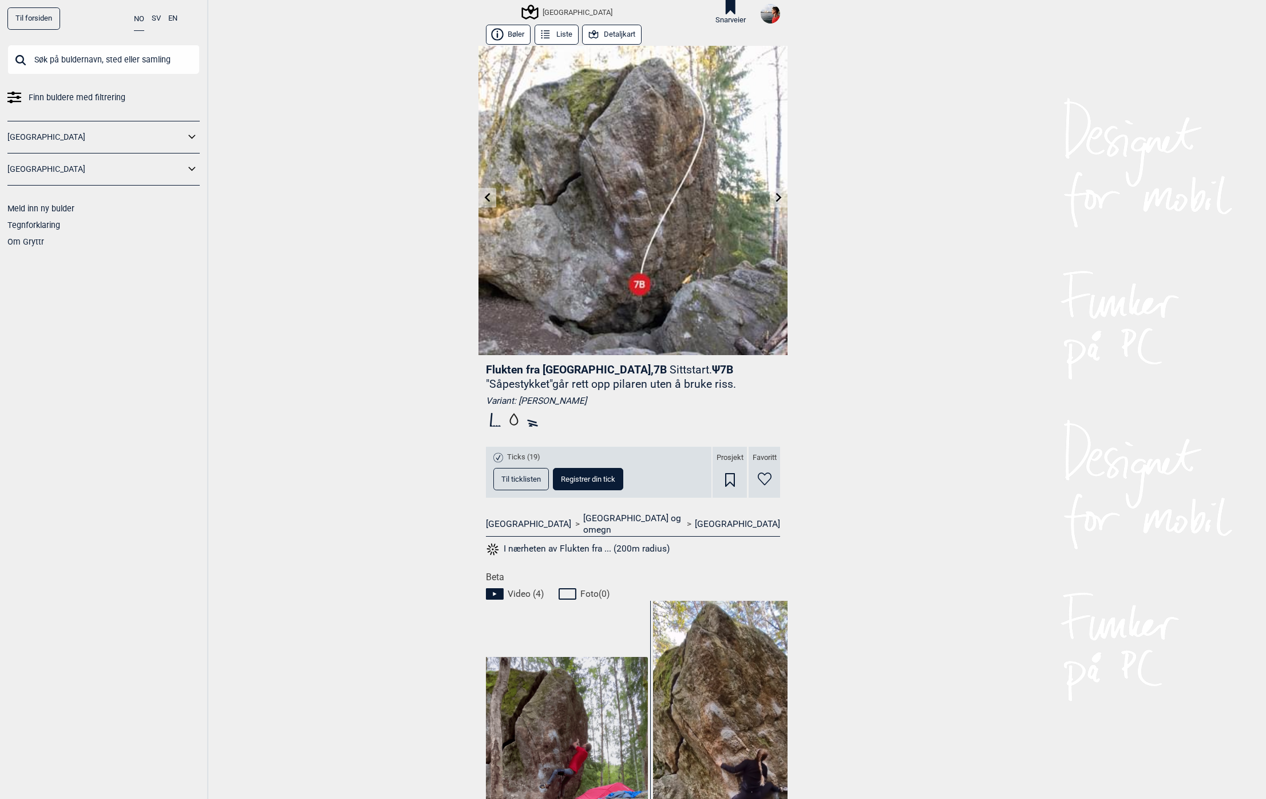
click at [80, 59] on input "text" at bounding box center [103, 60] width 192 height 30
type input "<"
type input "Nadia Hey"
click at [80, 91] on span "Ingen treff på Nadia Hey" at bounding box center [73, 90] width 114 height 9
click at [507, 483] on button "Til ticklisten" at bounding box center [521, 479] width 56 height 22
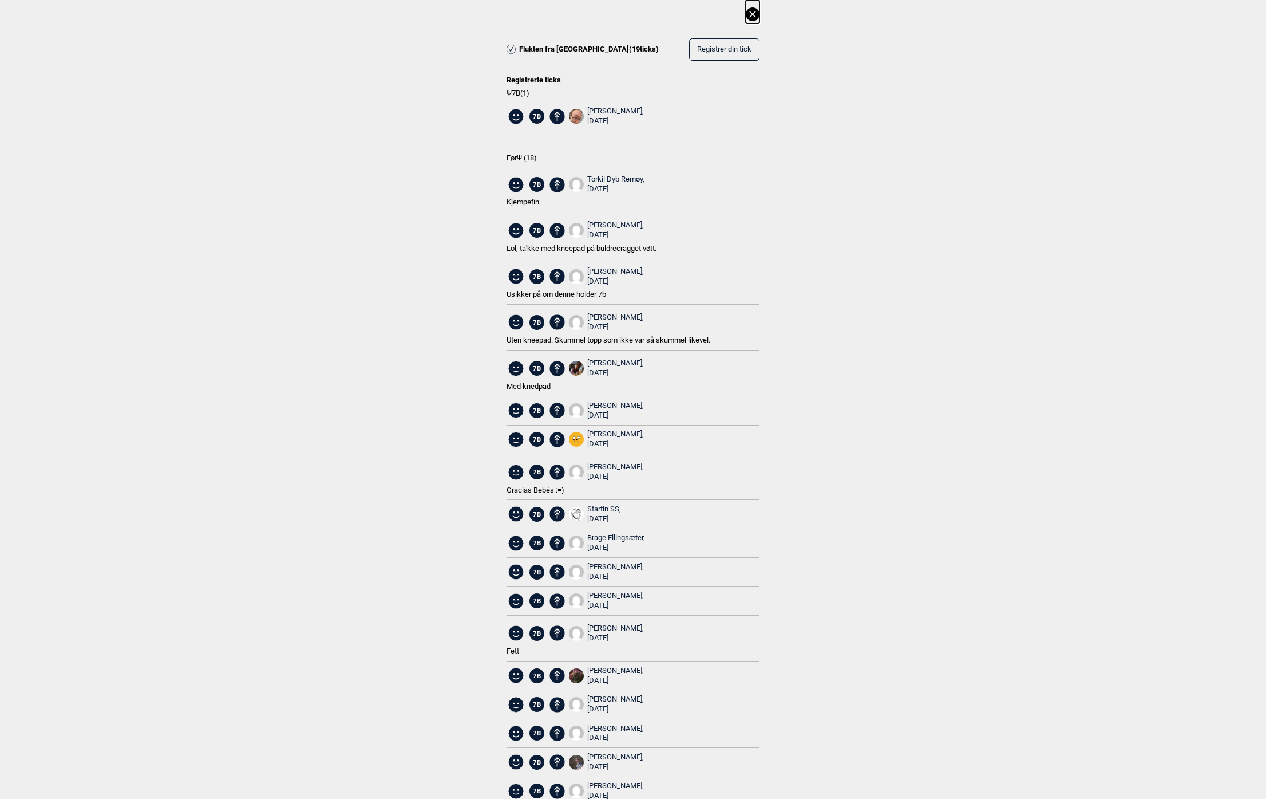
click at [749, 13] on icon at bounding box center [752, 14] width 6 height 6
